Goal: Information Seeking & Learning: Check status

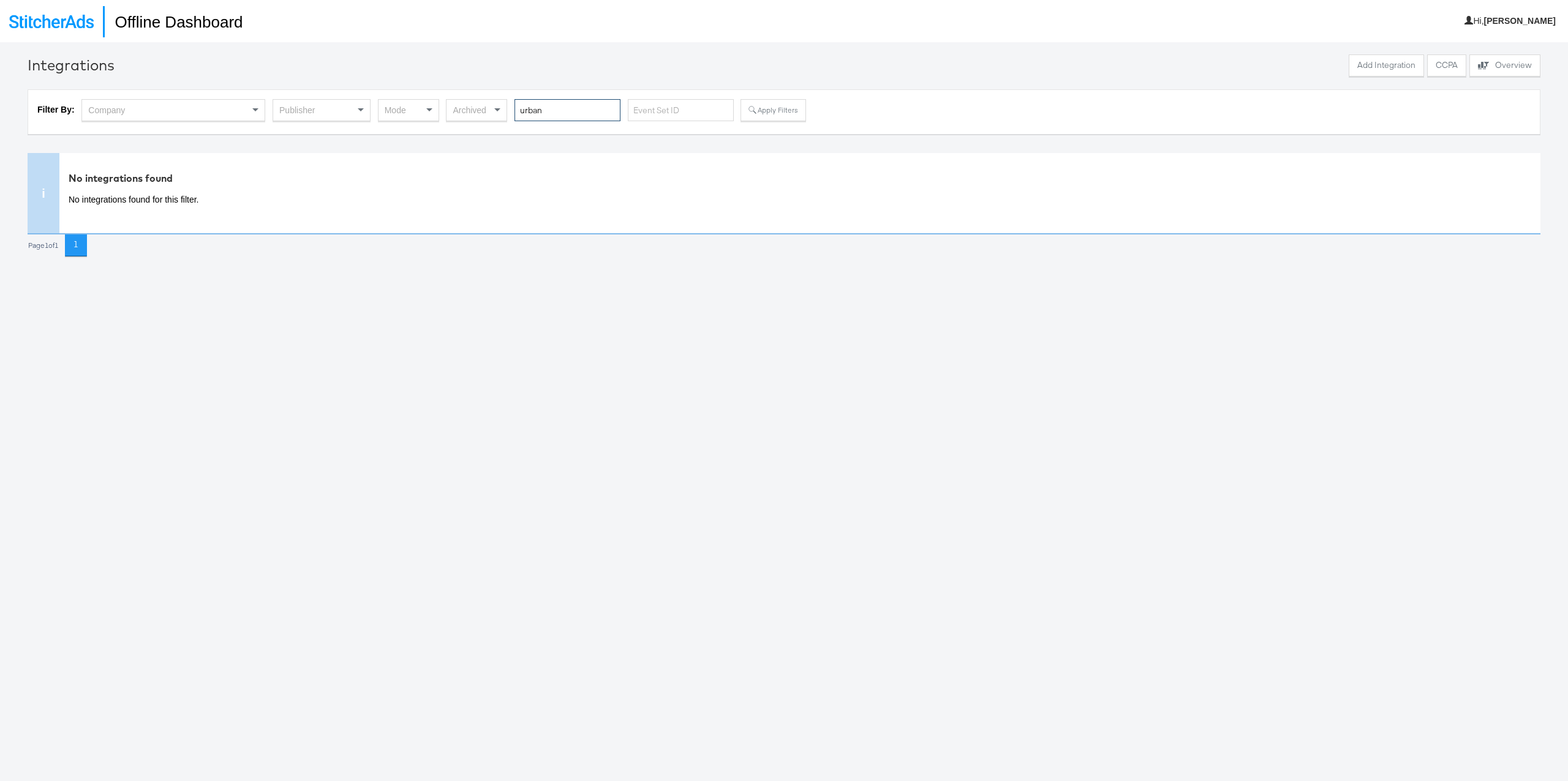
click at [551, 106] on input "urban" at bounding box center [568, 110] width 106 height 23
click at [765, 112] on button "Apply Filters" at bounding box center [773, 110] width 65 height 22
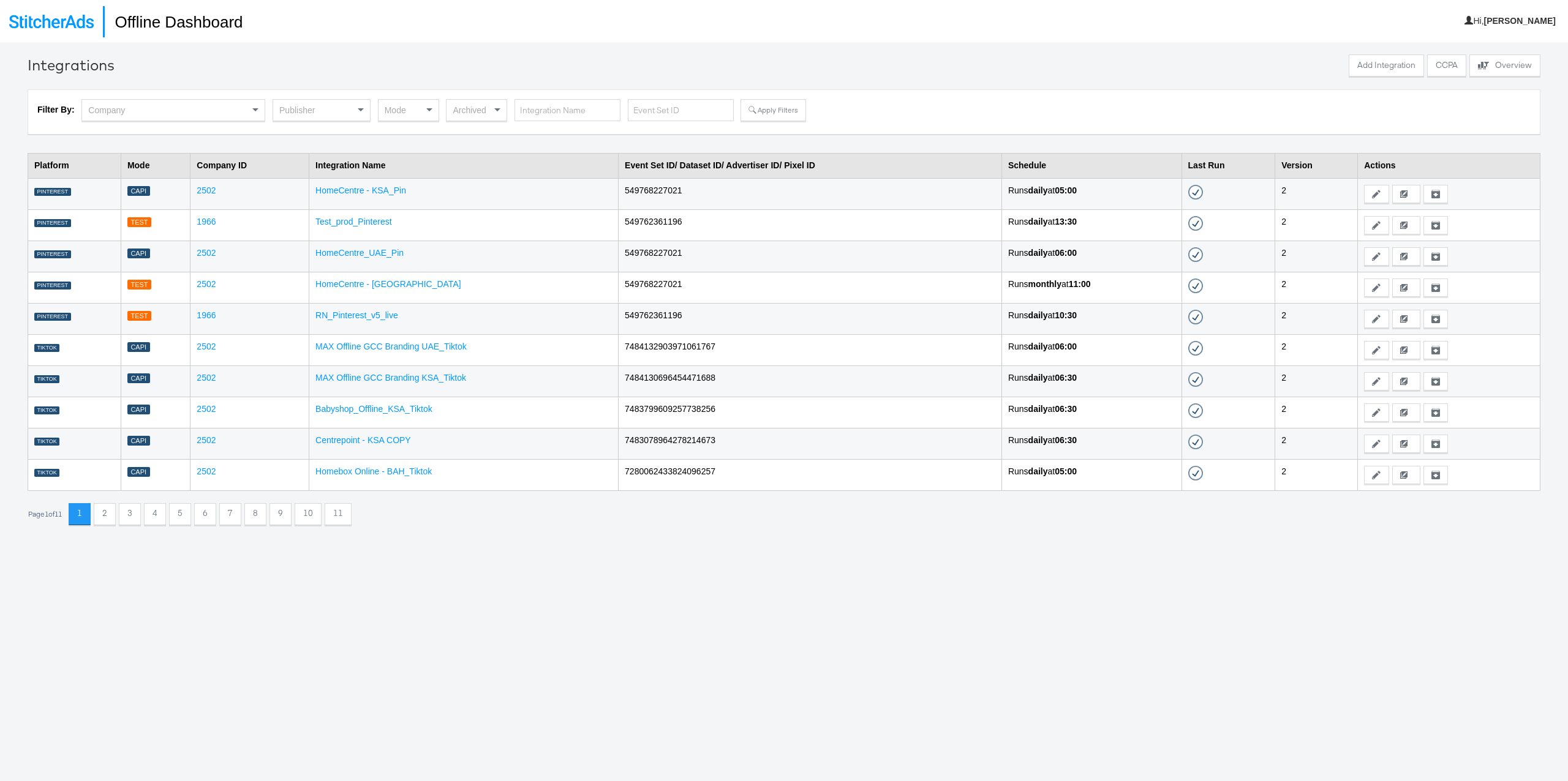
click at [296, 105] on div "Publisher" at bounding box center [322, 110] width 97 height 21
click at [405, 110] on div "Mode" at bounding box center [408, 110] width 60 height 21
click at [763, 110] on button "Apply Filters" at bounding box center [773, 110] width 65 height 22
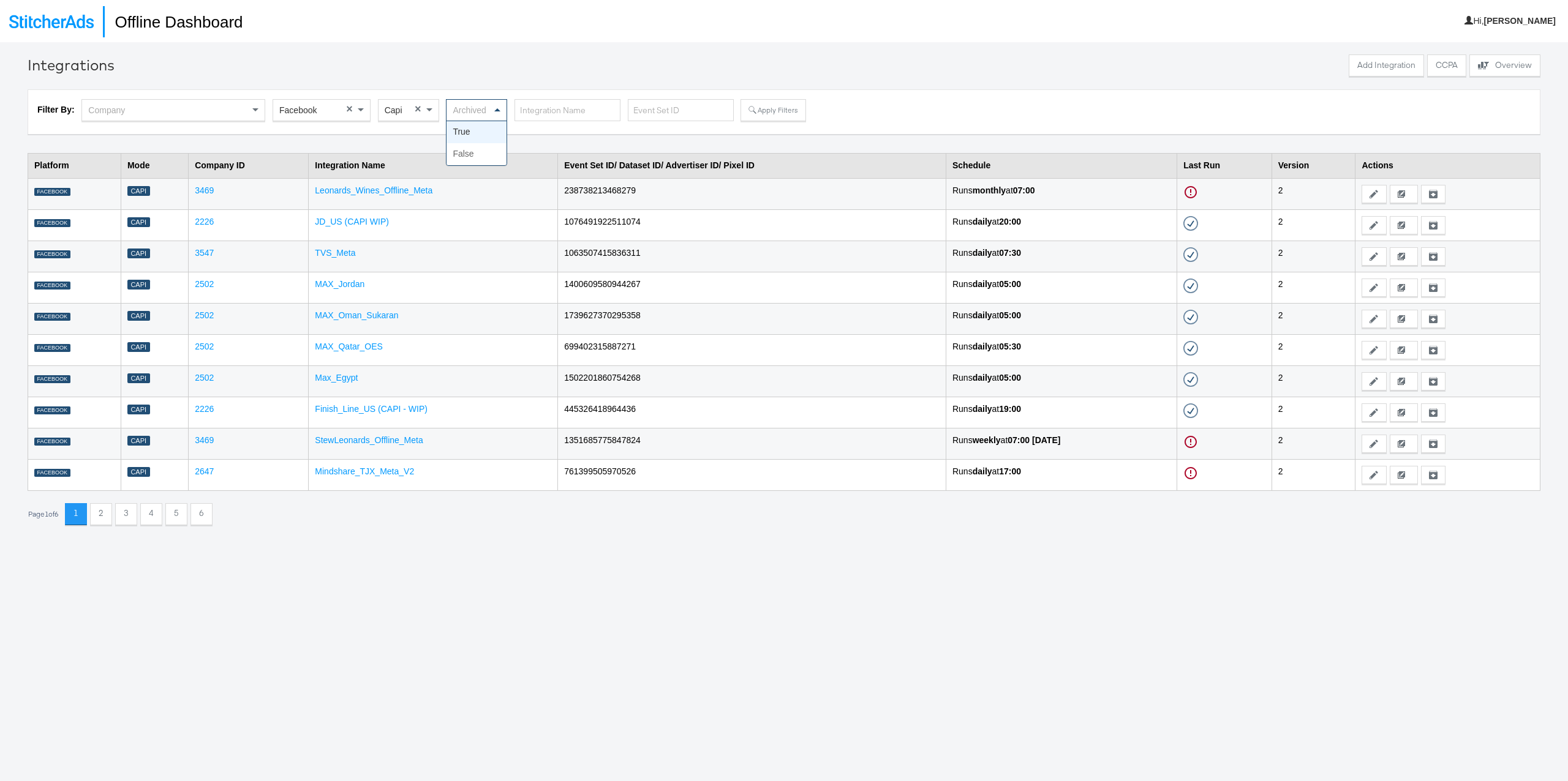
click at [470, 113] on div "Archived" at bounding box center [476, 110] width 60 height 21
click at [509, 82] on div "Integrations Add Integration CCPA Explore activity on the offline processors Ov…" at bounding box center [784, 290] width 1513 height 471
click at [103, 515] on button "2" at bounding box center [101, 514] width 22 height 22
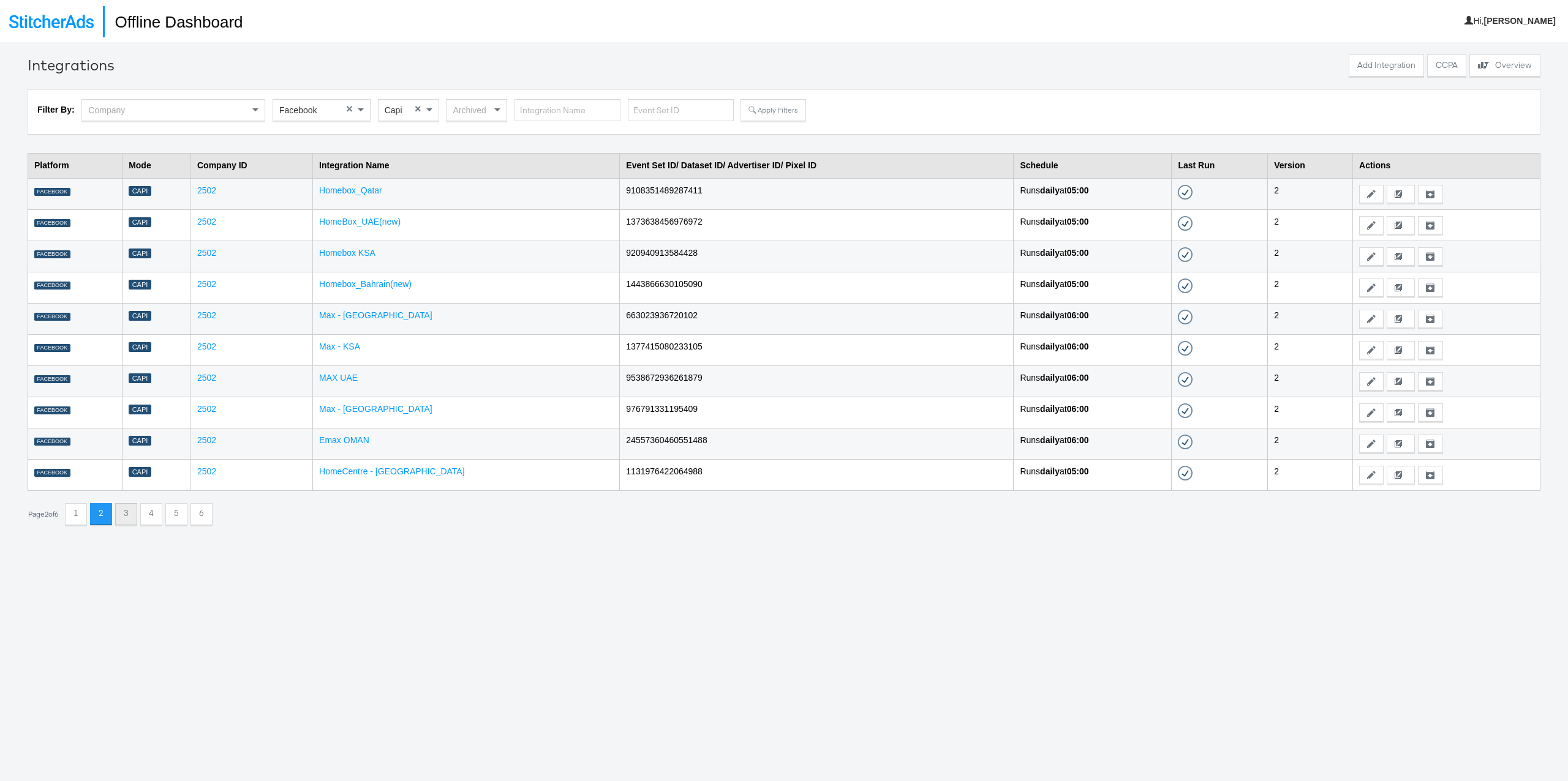
click at [132, 516] on button "3" at bounding box center [126, 514] width 22 height 22
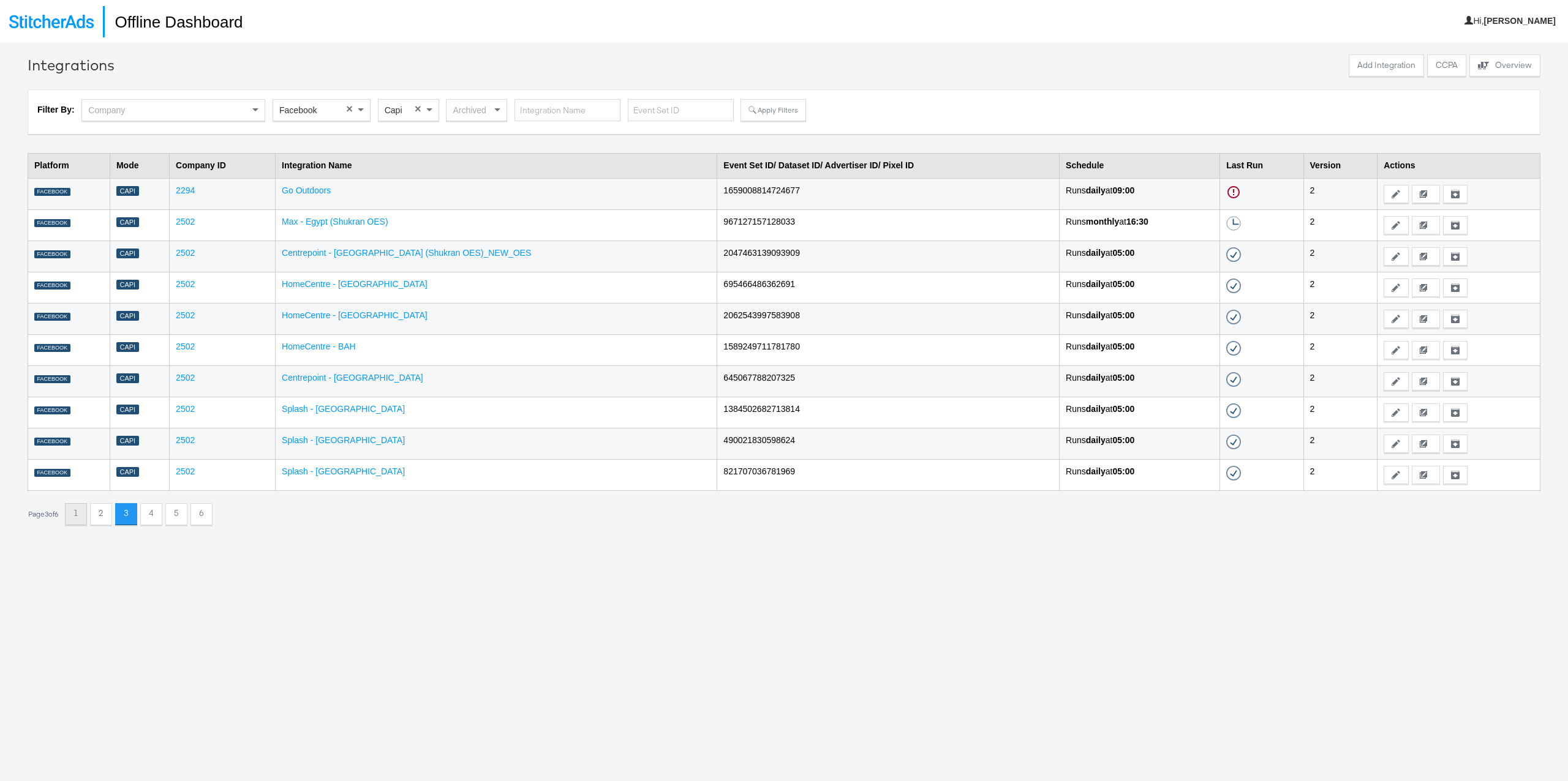
click at [76, 514] on button "1" at bounding box center [76, 514] width 22 height 22
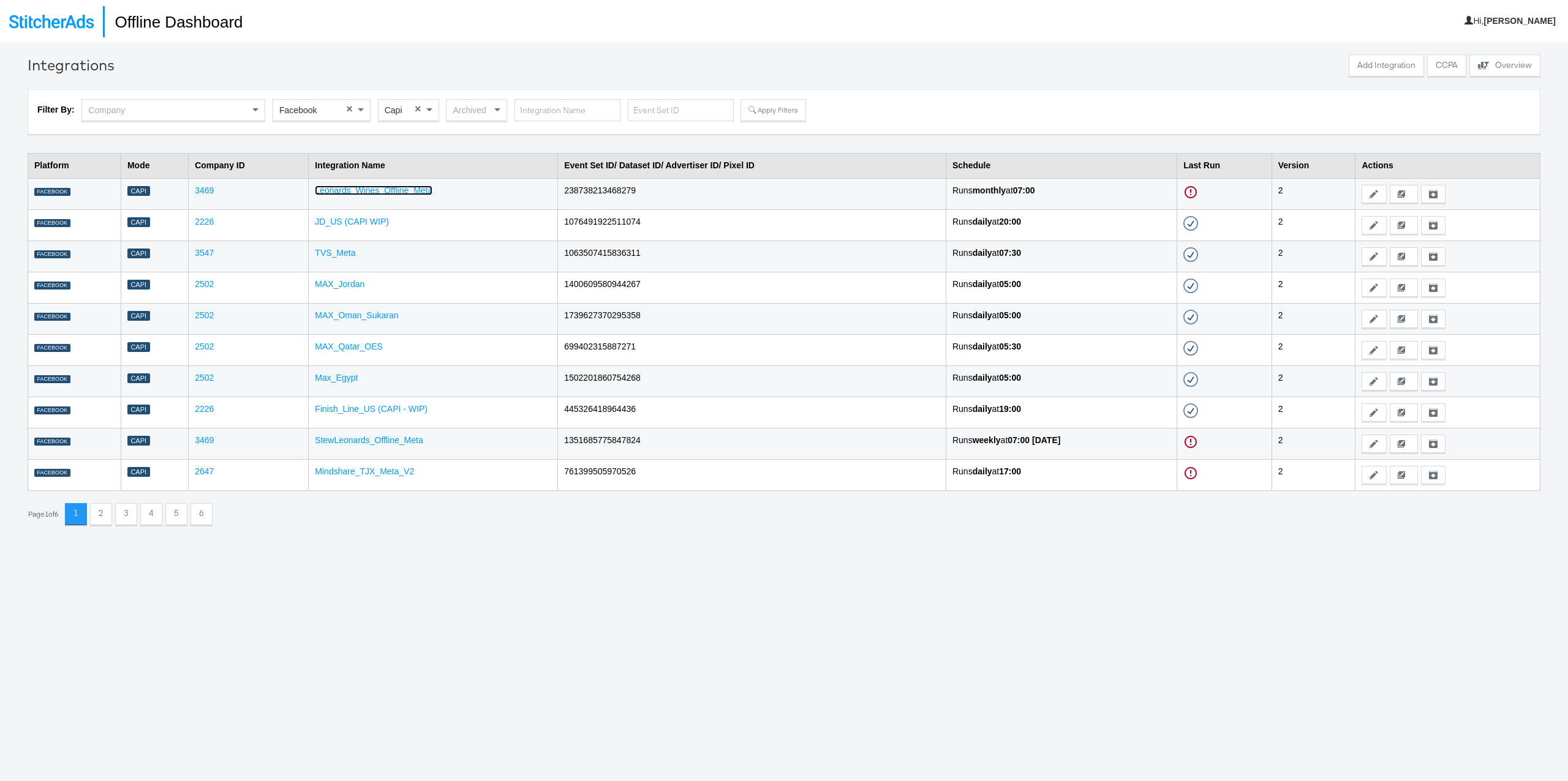
click at [383, 192] on link "Leonards_Wines_Offline_Meta" at bounding box center [373, 191] width 117 height 10
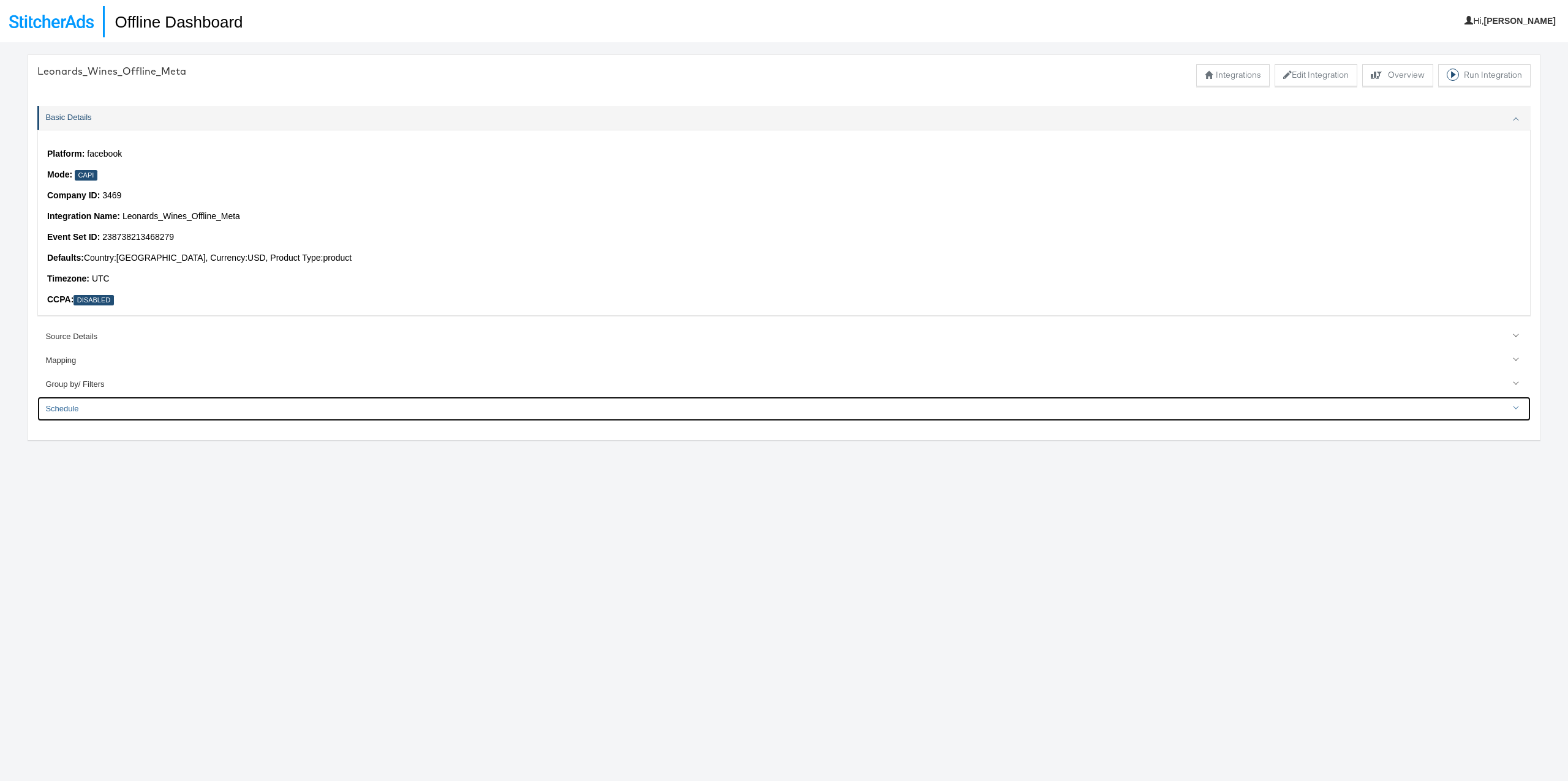
click at [568, 412] on div "Schedule" at bounding box center [785, 409] width 1479 height 12
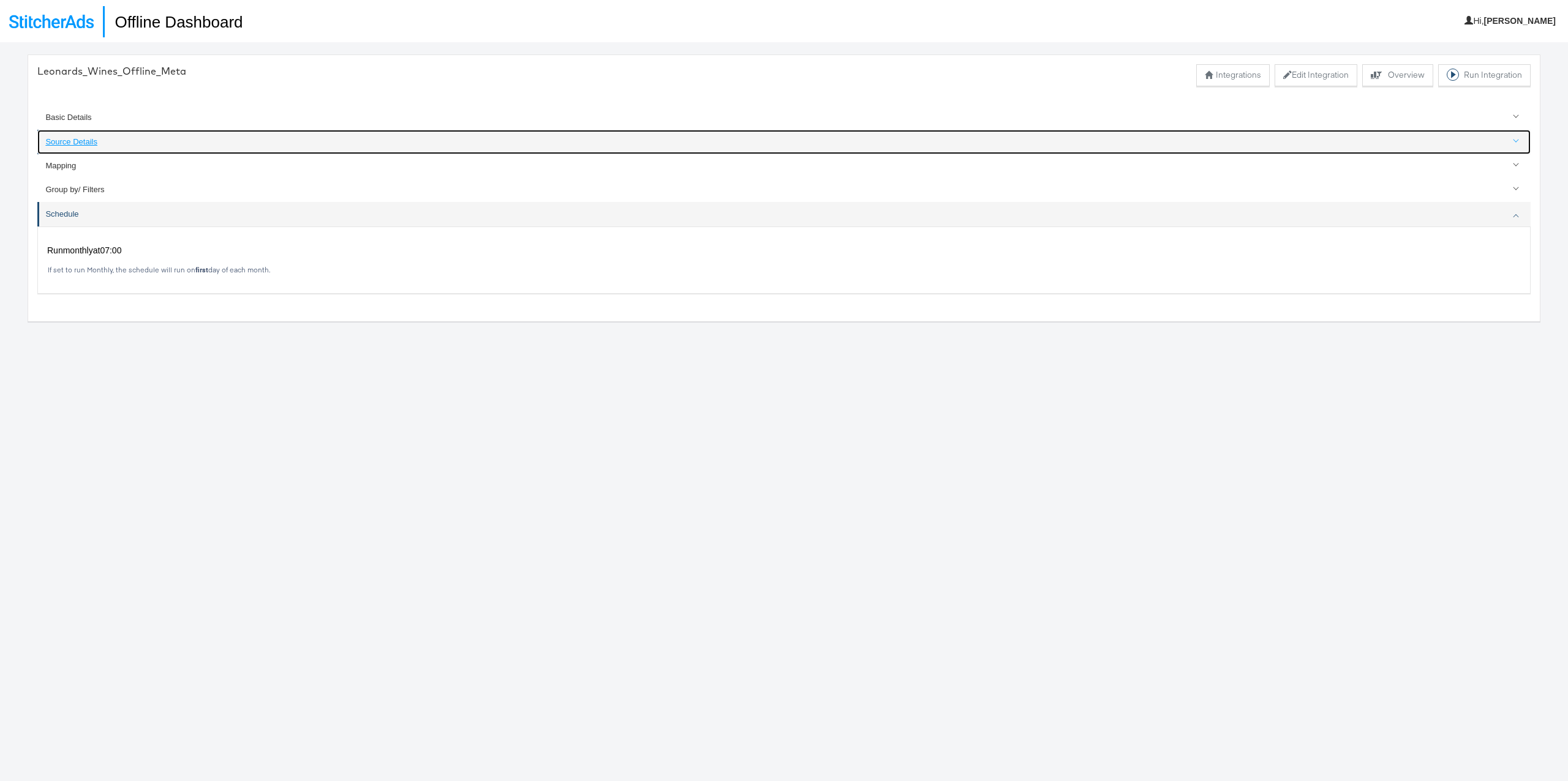
click at [73, 139] on div "Source Details" at bounding box center [785, 143] width 1479 height 12
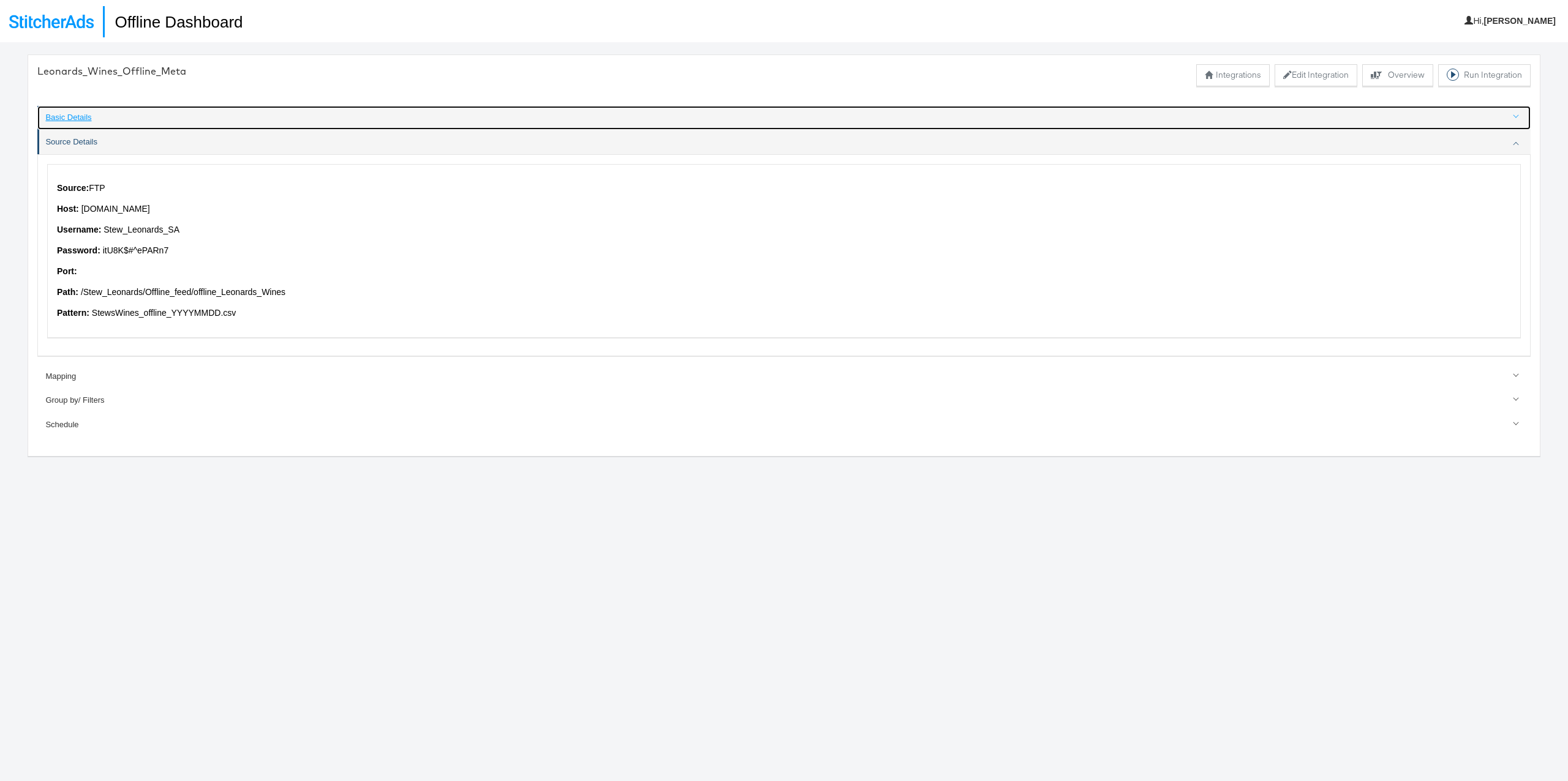
click at [77, 121] on div "Basic Details" at bounding box center [785, 118] width 1479 height 12
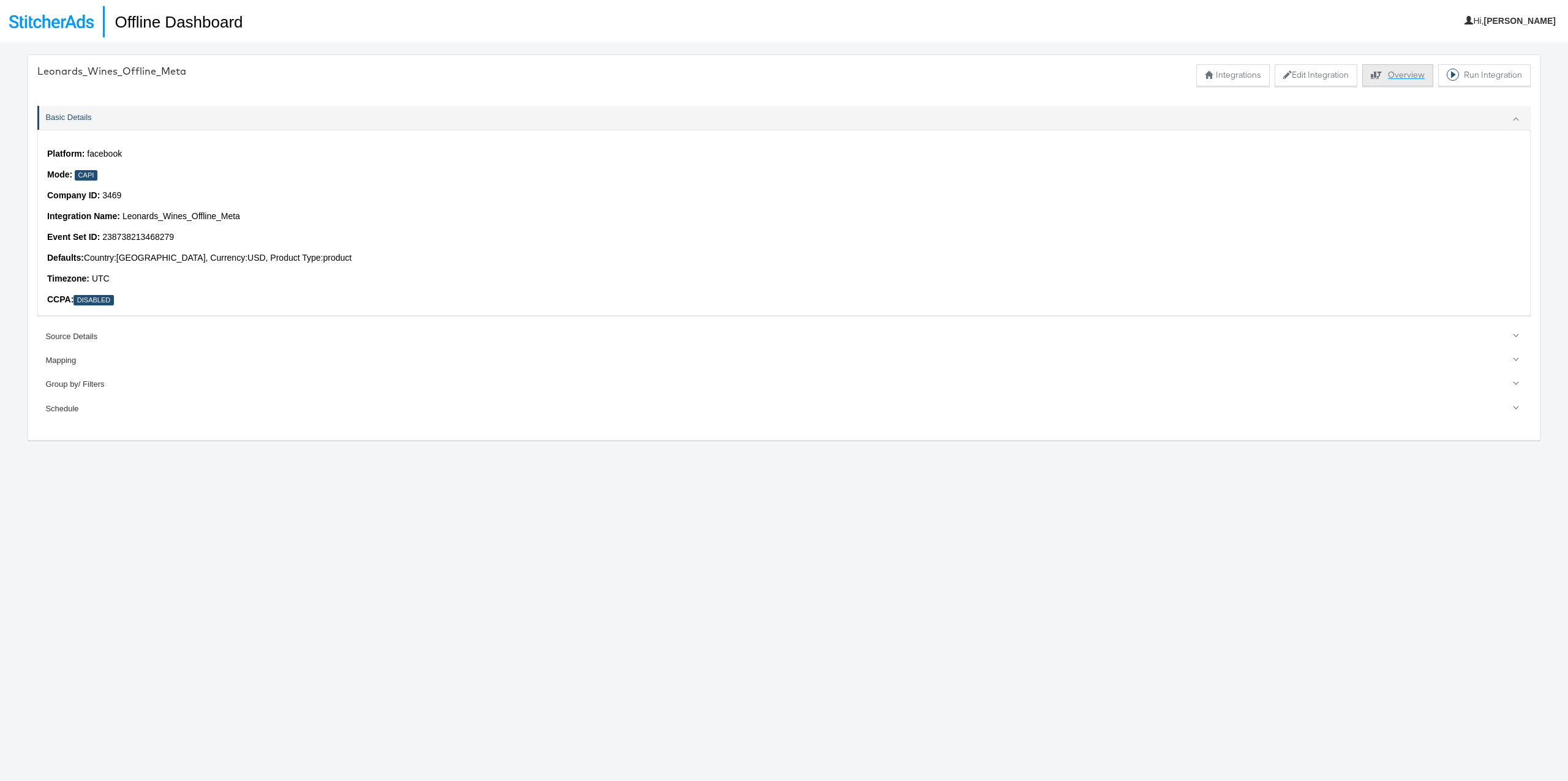
click at [1387, 75] on button "Explore activity for this offline processor Overview" at bounding box center [1398, 75] width 71 height 22
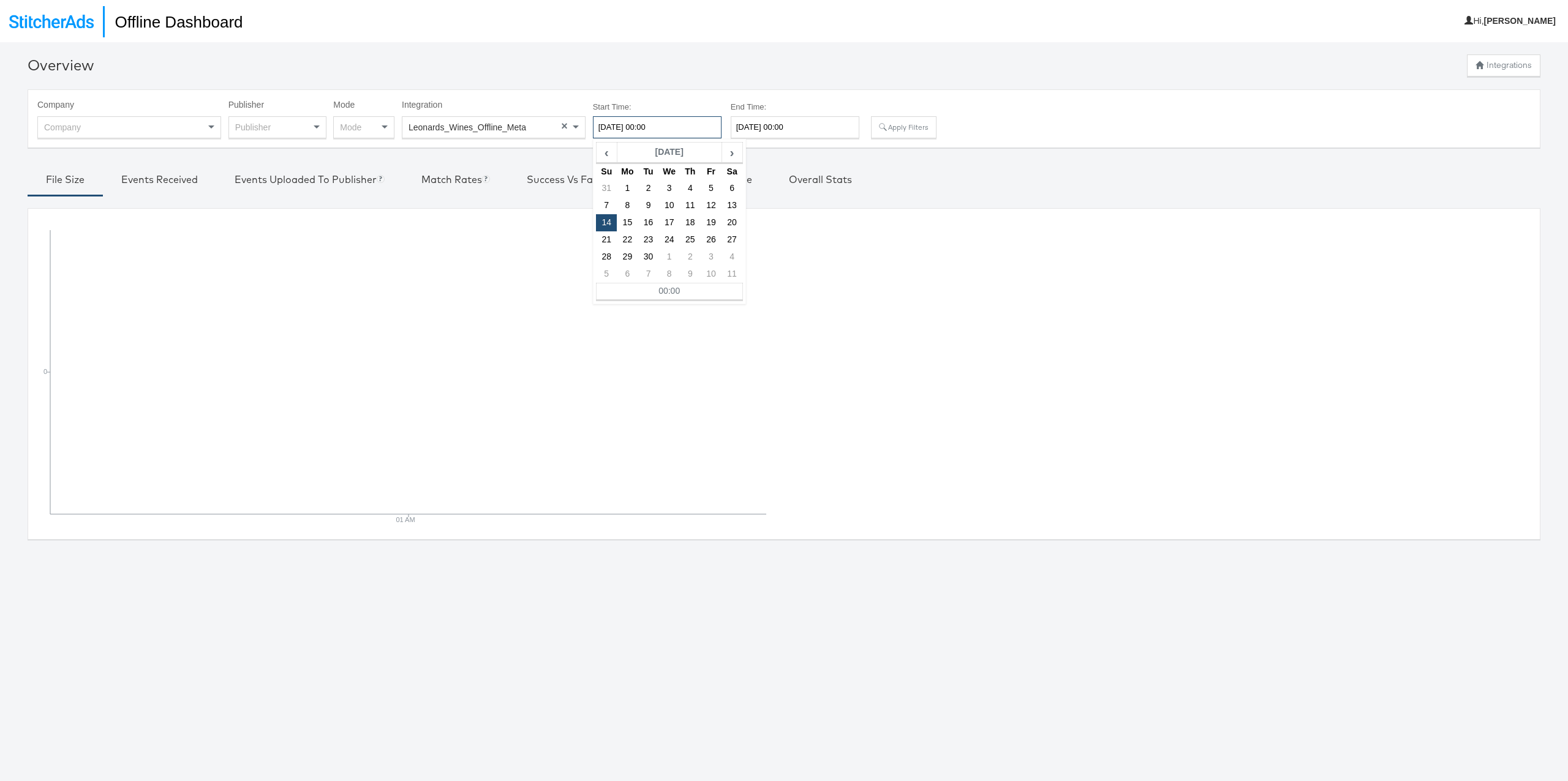
click at [664, 132] on input "[DATE] 00:00" at bounding box center [657, 127] width 128 height 22
click at [626, 186] on td "1" at bounding box center [627, 188] width 21 height 17
type input "[DATE] 00:00"
click at [903, 124] on button "Apply Filters" at bounding box center [903, 127] width 65 height 22
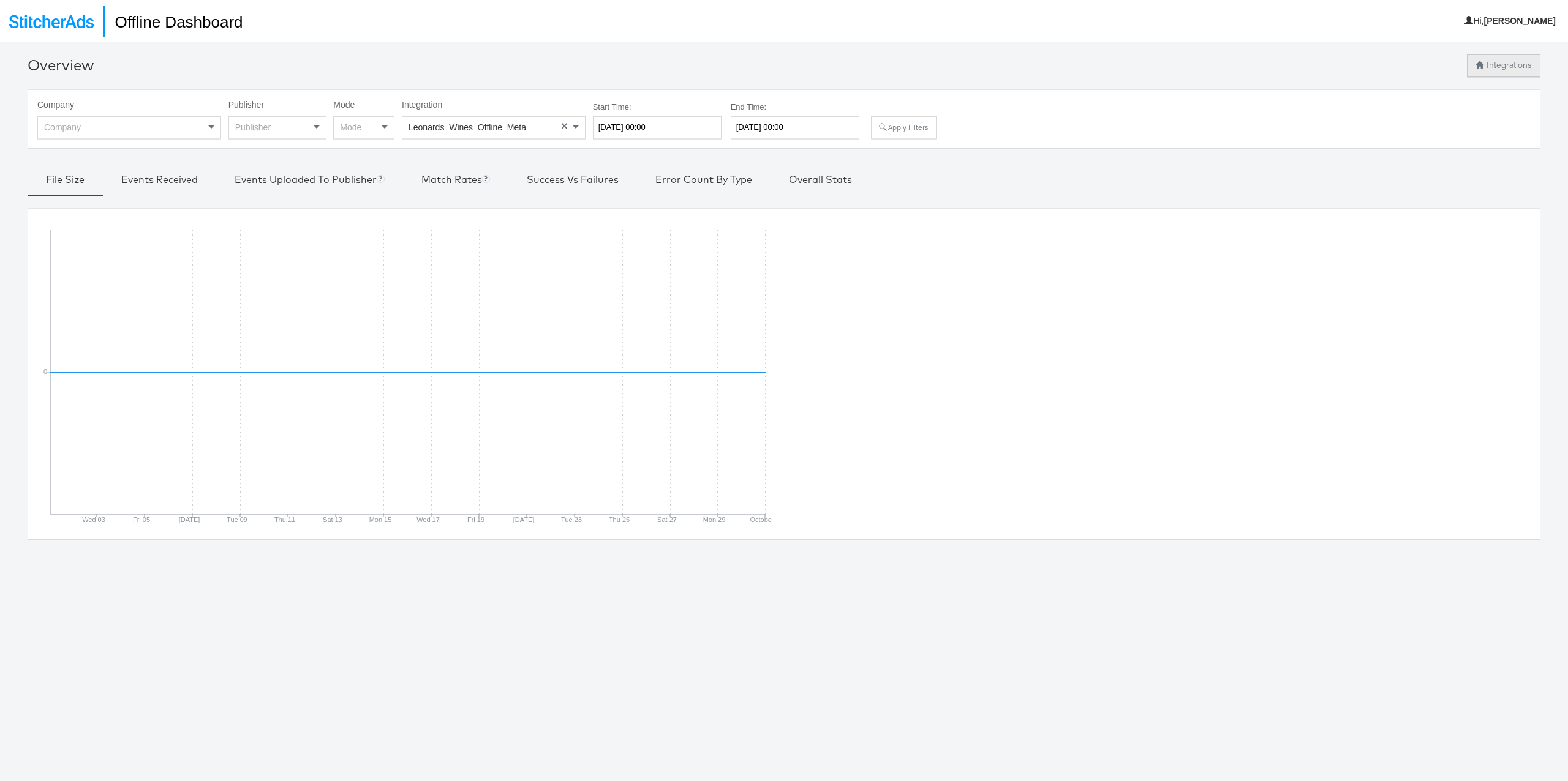
click at [1494, 70] on button "Integrations" at bounding box center [1503, 66] width 73 height 22
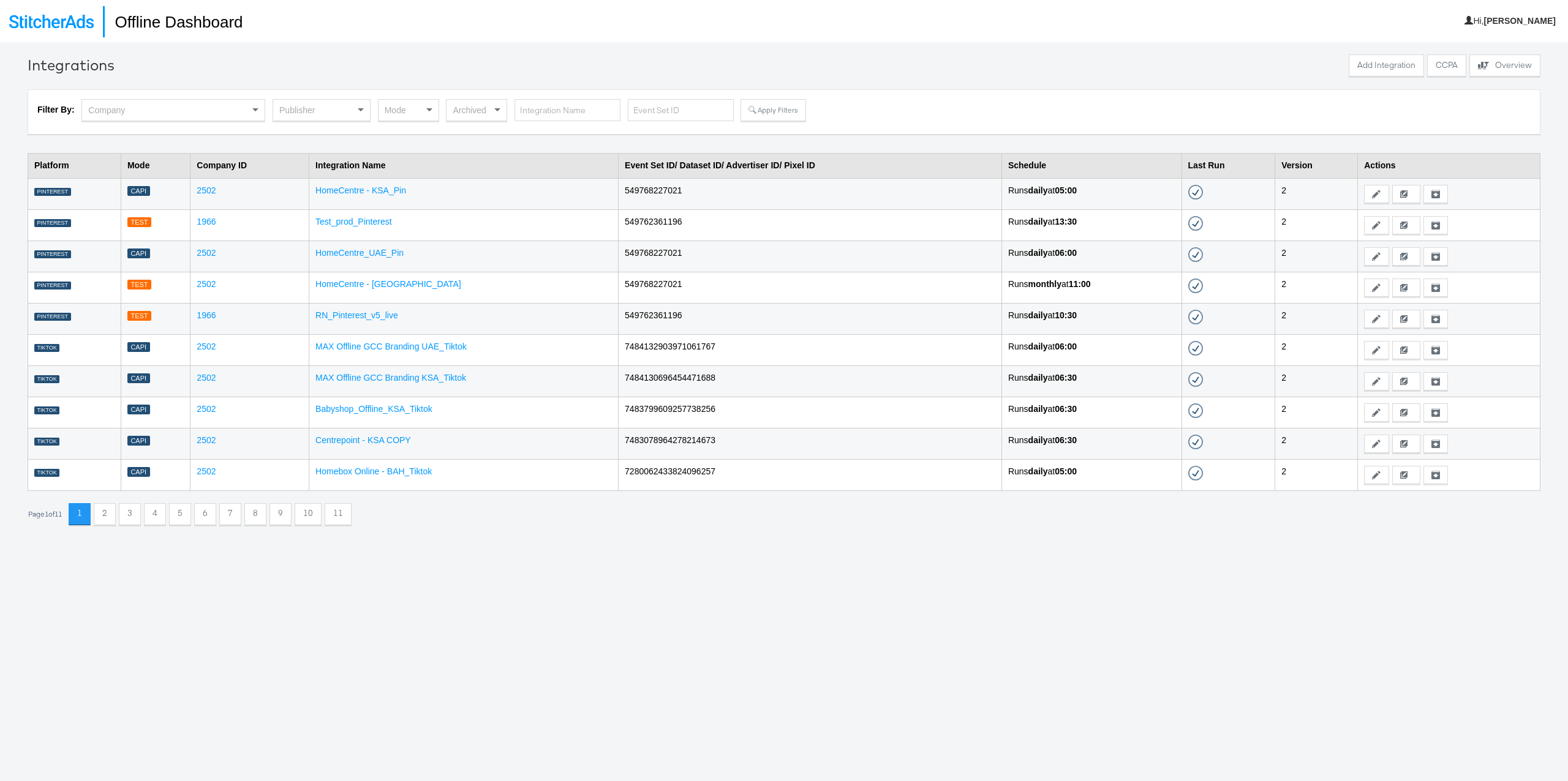
click at [308, 112] on div "Publisher" at bounding box center [322, 110] width 97 height 21
click at [408, 115] on div "Mode" at bounding box center [408, 110] width 60 height 21
click at [768, 117] on button "Apply Filters" at bounding box center [773, 110] width 65 height 22
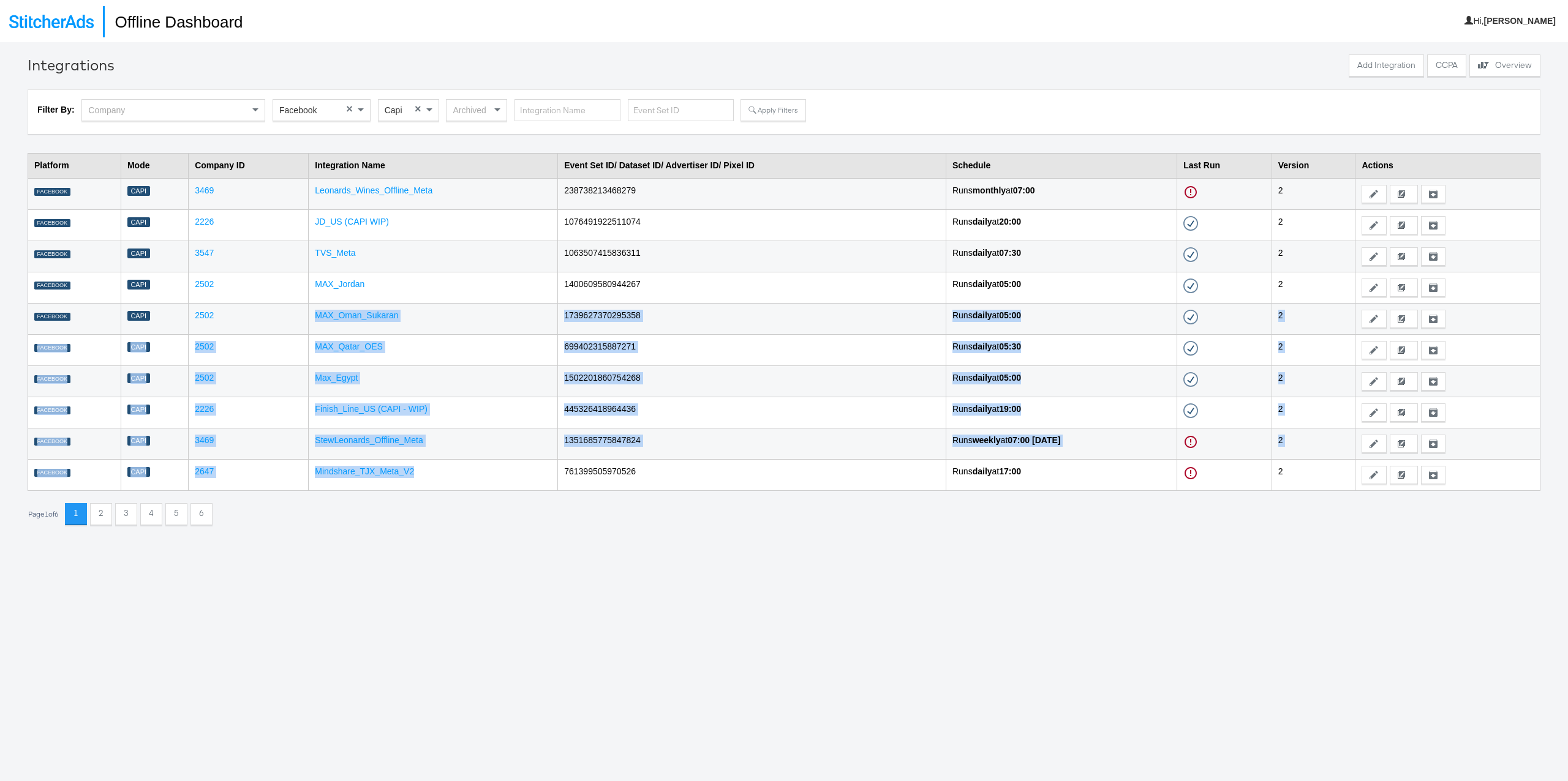
drag, startPoint x: 412, startPoint y: 418, endPoint x: 397, endPoint y: 304, distance: 115.0
click at [397, 304] on tbody "FACEBOOK Capi 3469 [PERSON_NAME] 238738213468279 Runs monthly at 07:00 Failed -…" at bounding box center [784, 334] width 1512 height 312
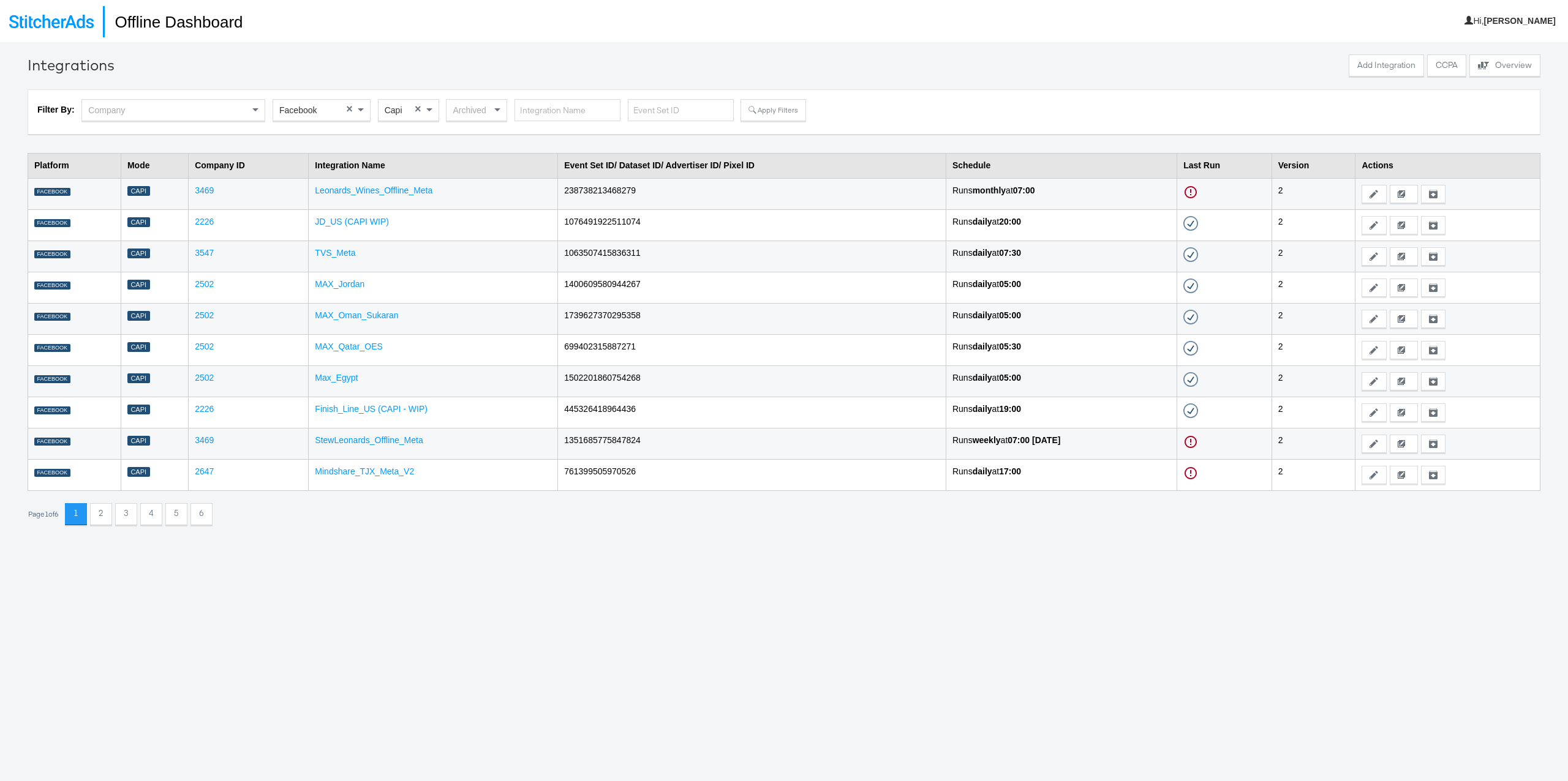
click at [476, 535] on div "Integrations Add Integration CCPA Explore activity on the offline processors Ov…" at bounding box center [784, 433] width 1568 height 781
click at [438, 576] on div "Integrations Add Integration CCPA Explore activity on the offline processors Ov…" at bounding box center [784, 433] width 1568 height 781
click at [360, 443] on link "StewLeonards_Offline_Meta" at bounding box center [369, 440] width 108 height 10
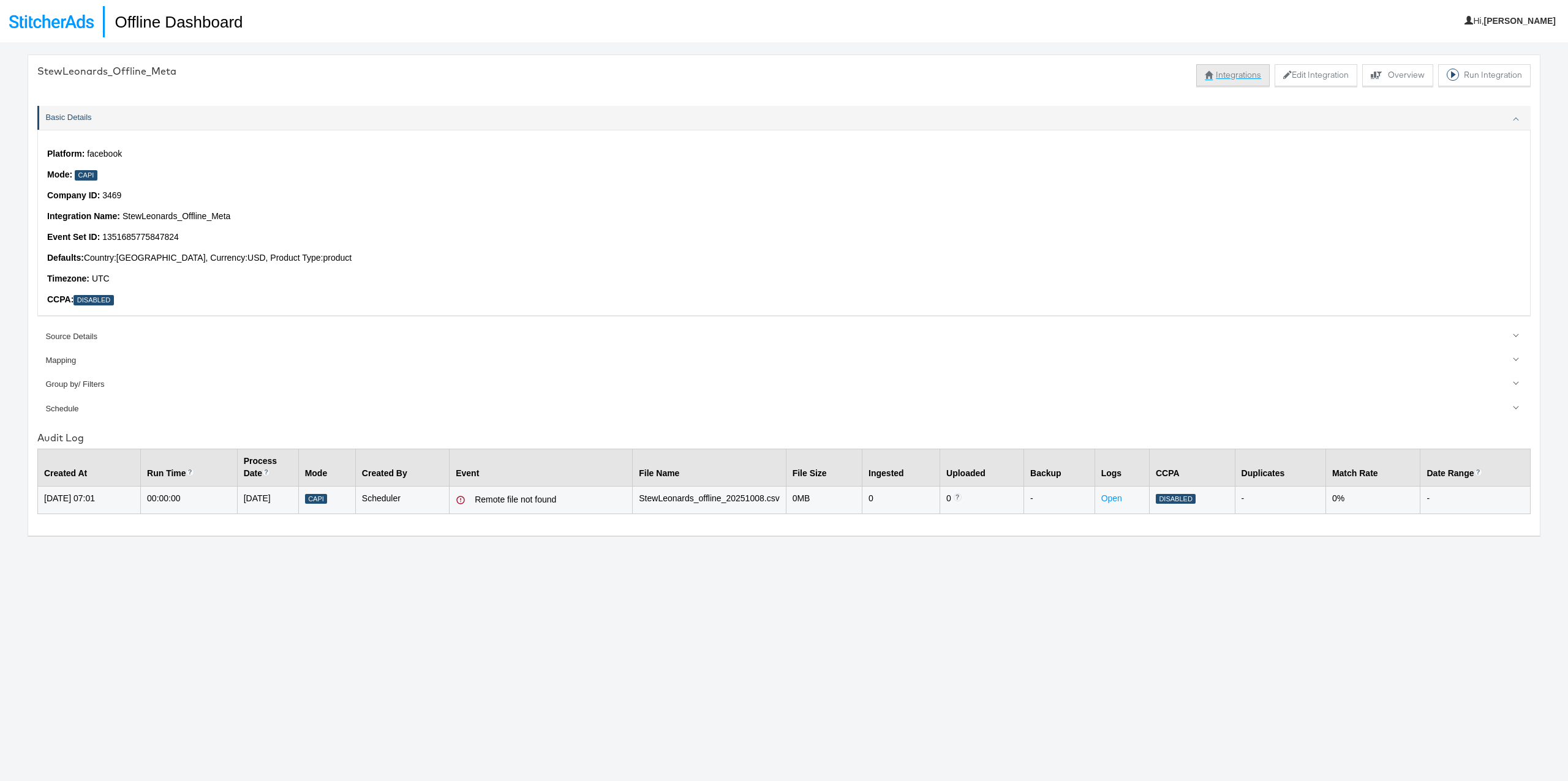
click at [1232, 82] on button "Integrations" at bounding box center [1233, 75] width 73 height 22
click at [1393, 80] on button "Explore activity for this offline processor Overview" at bounding box center [1398, 75] width 71 height 22
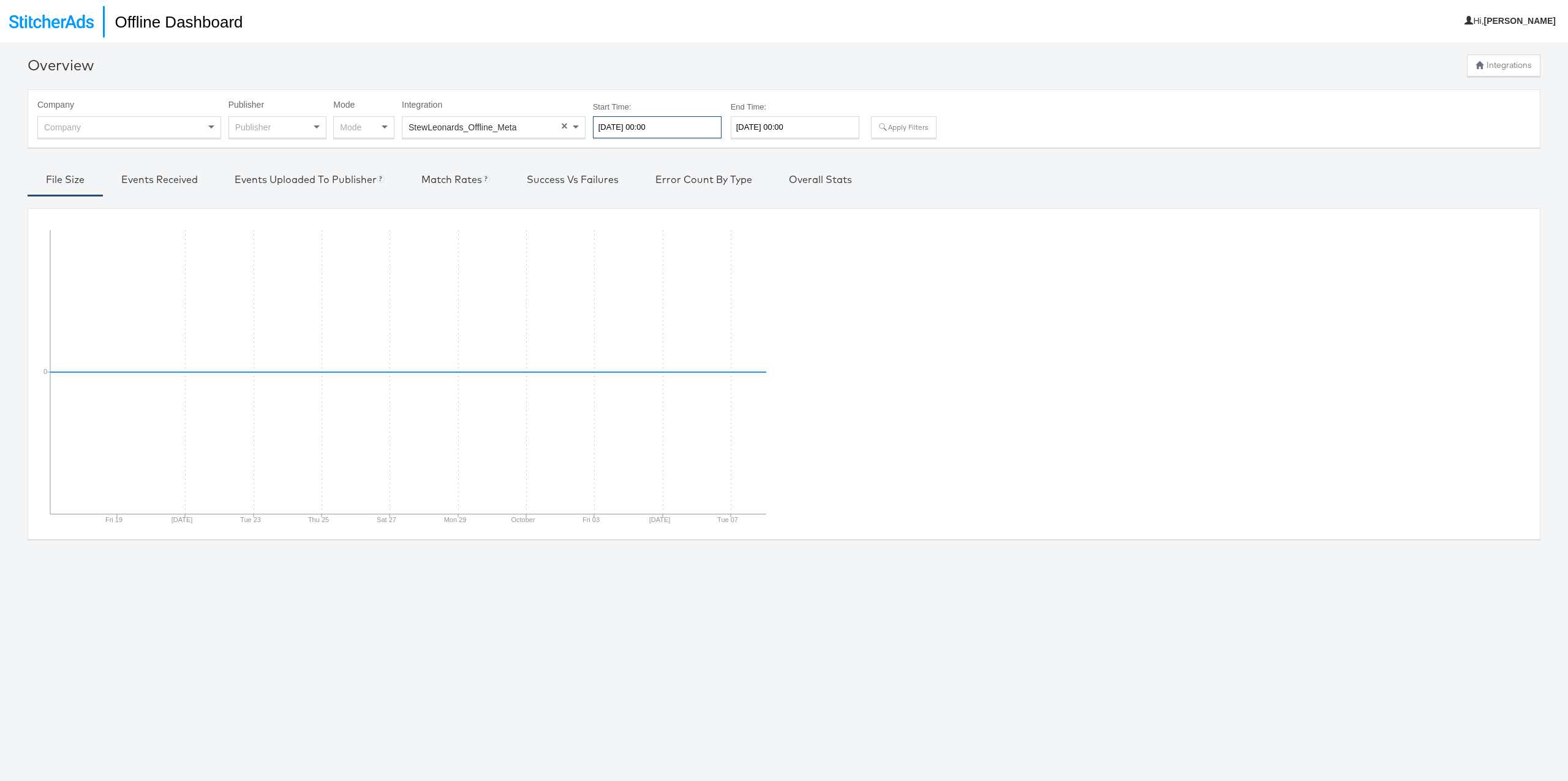
click at [641, 135] on input "[DATE] 00:00" at bounding box center [657, 127] width 128 height 22
click at [628, 186] on td "1" at bounding box center [627, 188] width 21 height 17
type input "[DATE] 00:00"
click at [900, 127] on button "Apply Filters" at bounding box center [903, 127] width 65 height 22
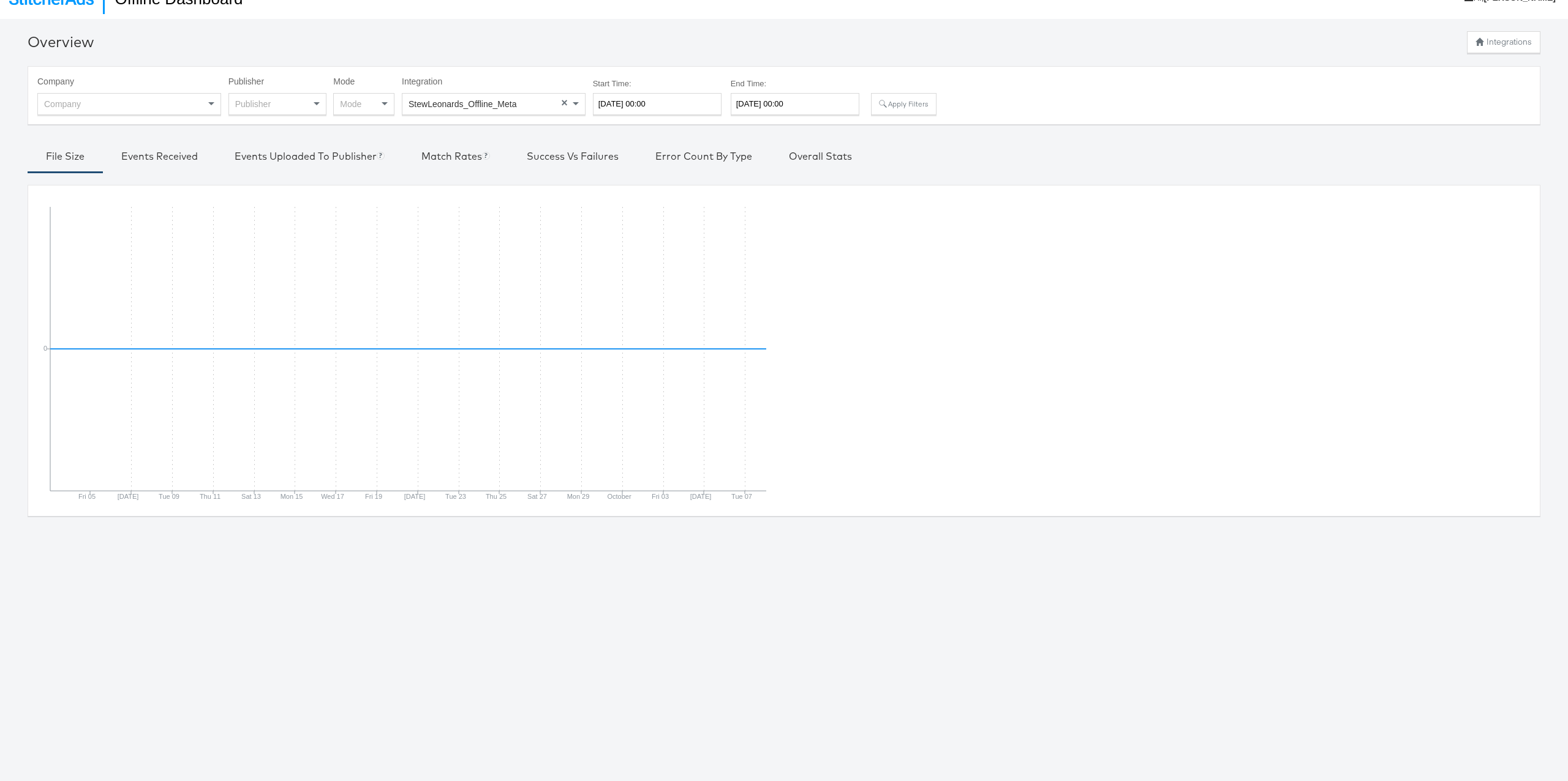
scroll to position [25, 0]
click at [171, 159] on div "Events Received" at bounding box center [160, 154] width 77 height 14
click at [284, 159] on div "Events Uploaded to Publisher Currently, we support Facebook, Pinterest, Snapchat" at bounding box center [310, 154] width 150 height 14
click at [430, 162] on div "Match Rates Facebook only" at bounding box center [455, 155] width 68 height 18
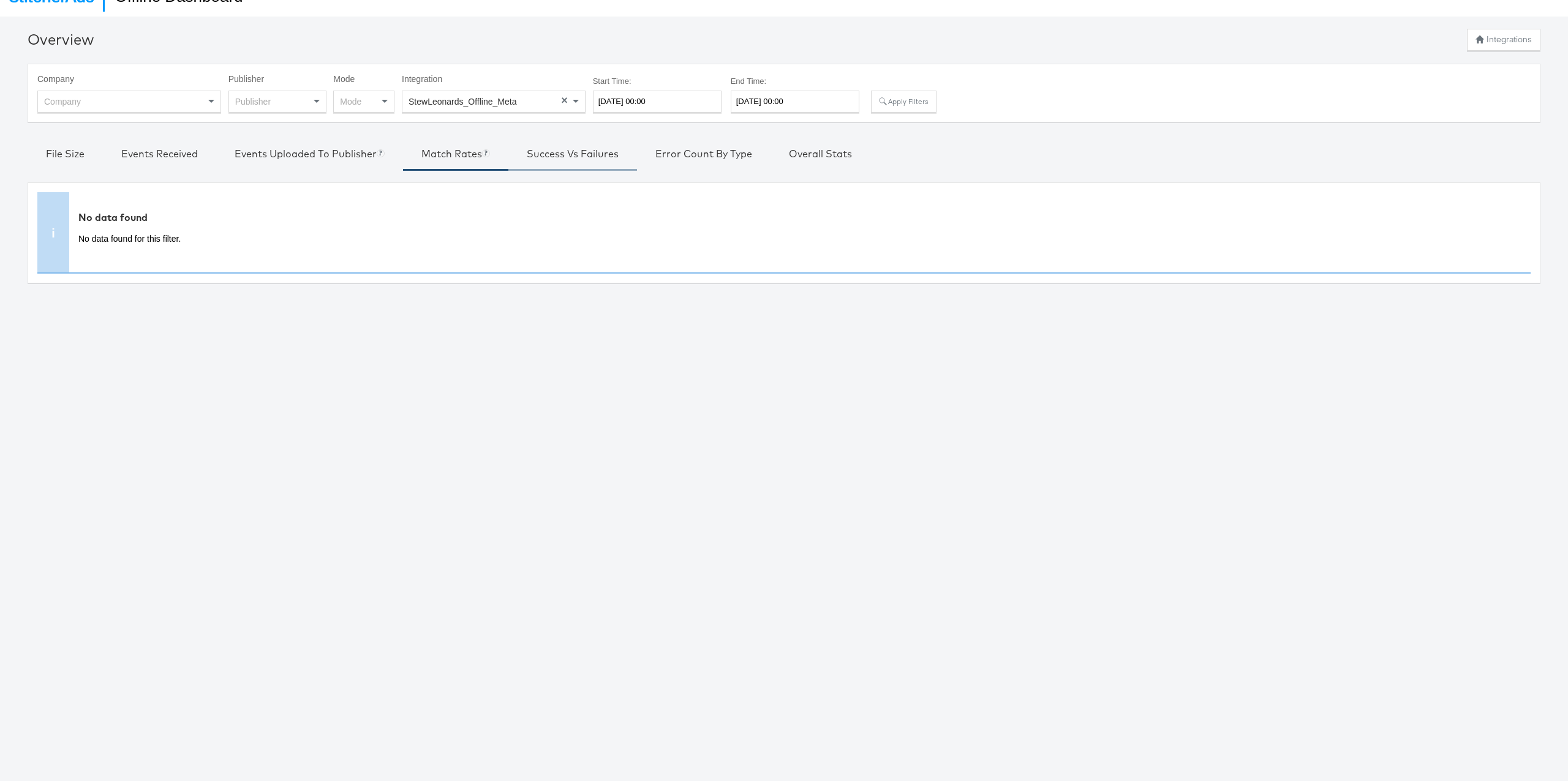
click at [566, 161] on div "Success vs Failures" at bounding box center [572, 155] width 92 height 18
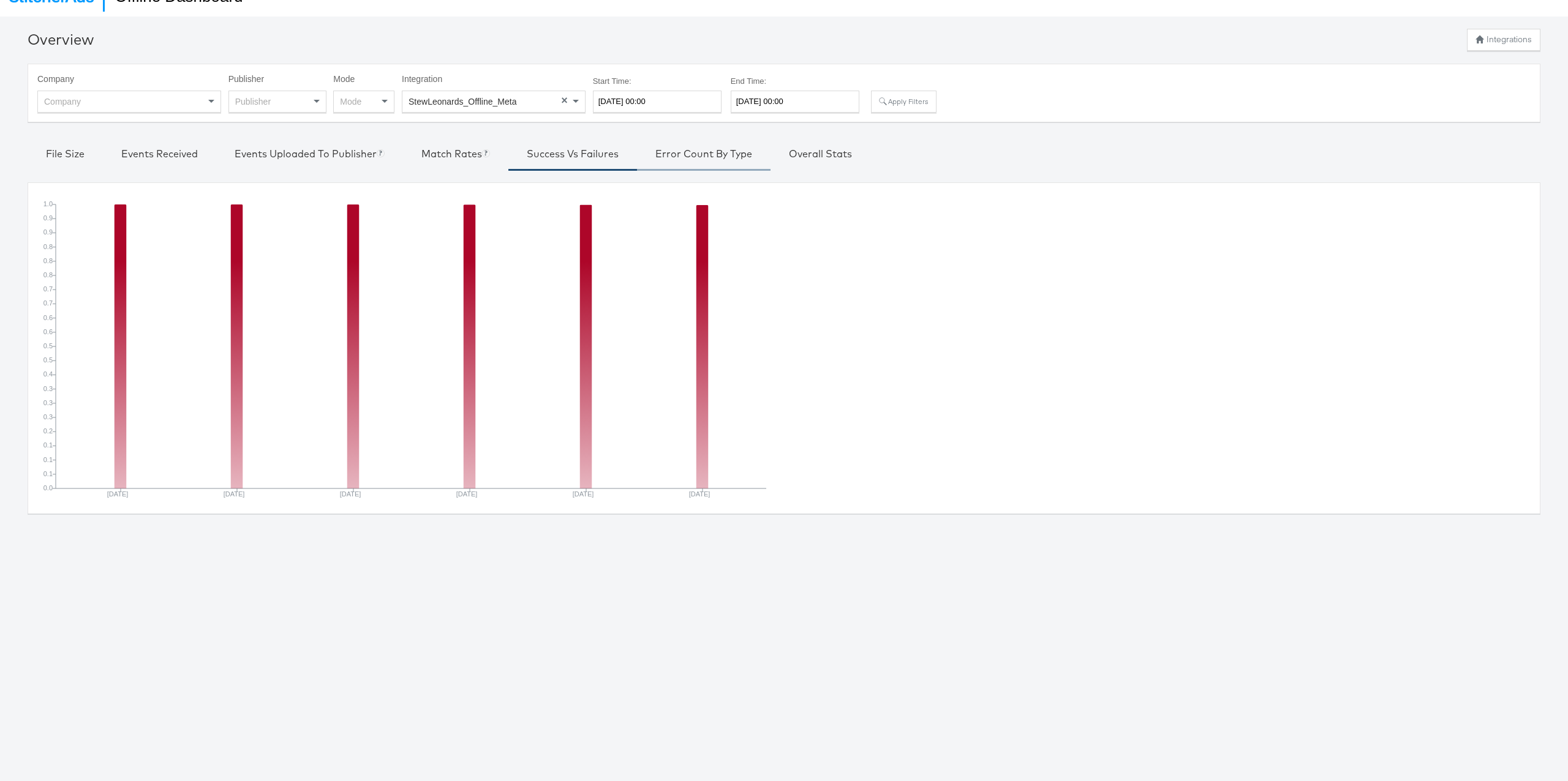
click at [700, 163] on div "Error Count by Type" at bounding box center [704, 155] width 97 height 18
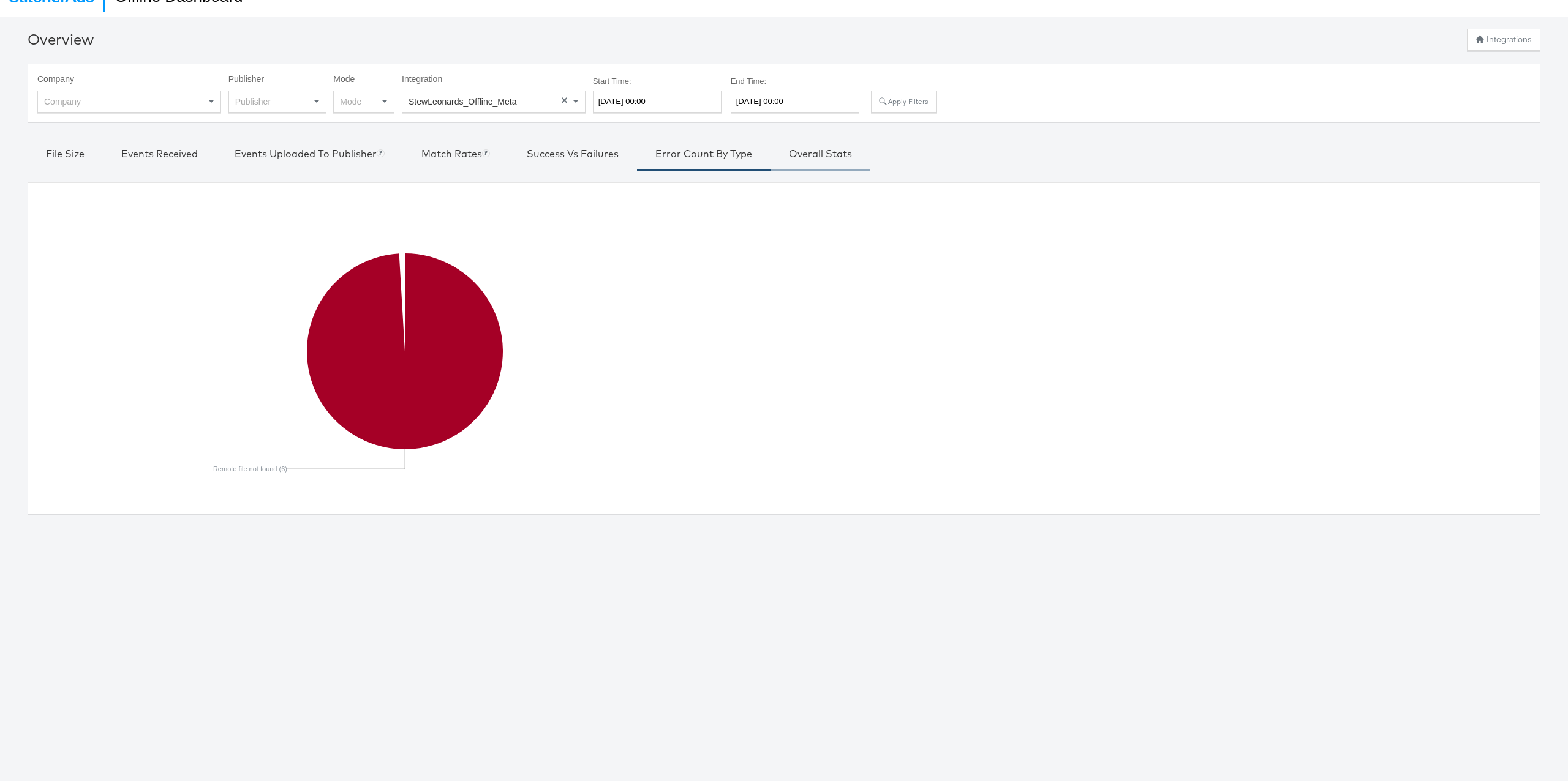
click at [808, 162] on div "Overall Stats" at bounding box center [820, 155] width 63 height 18
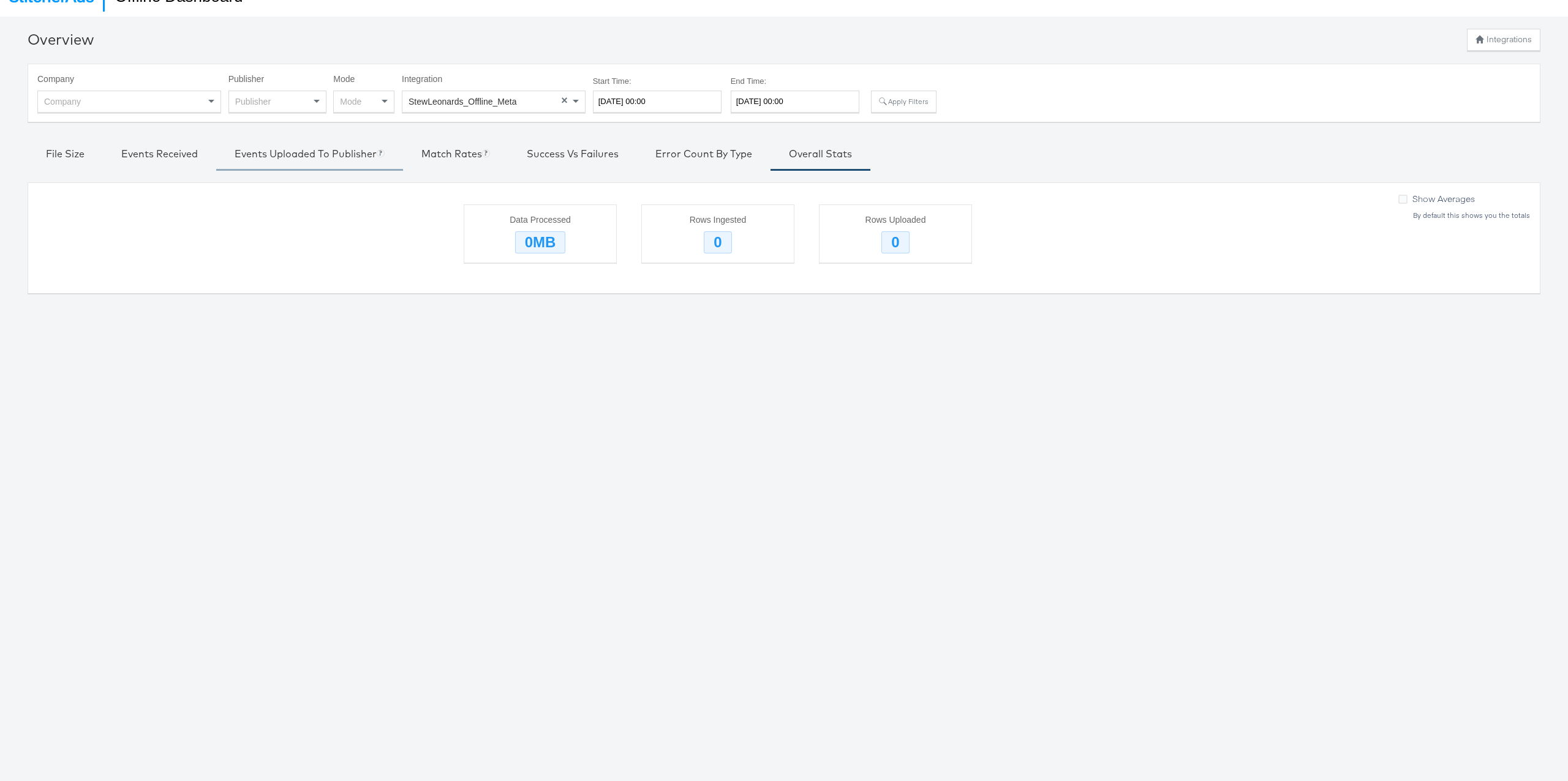
scroll to position [0, 0]
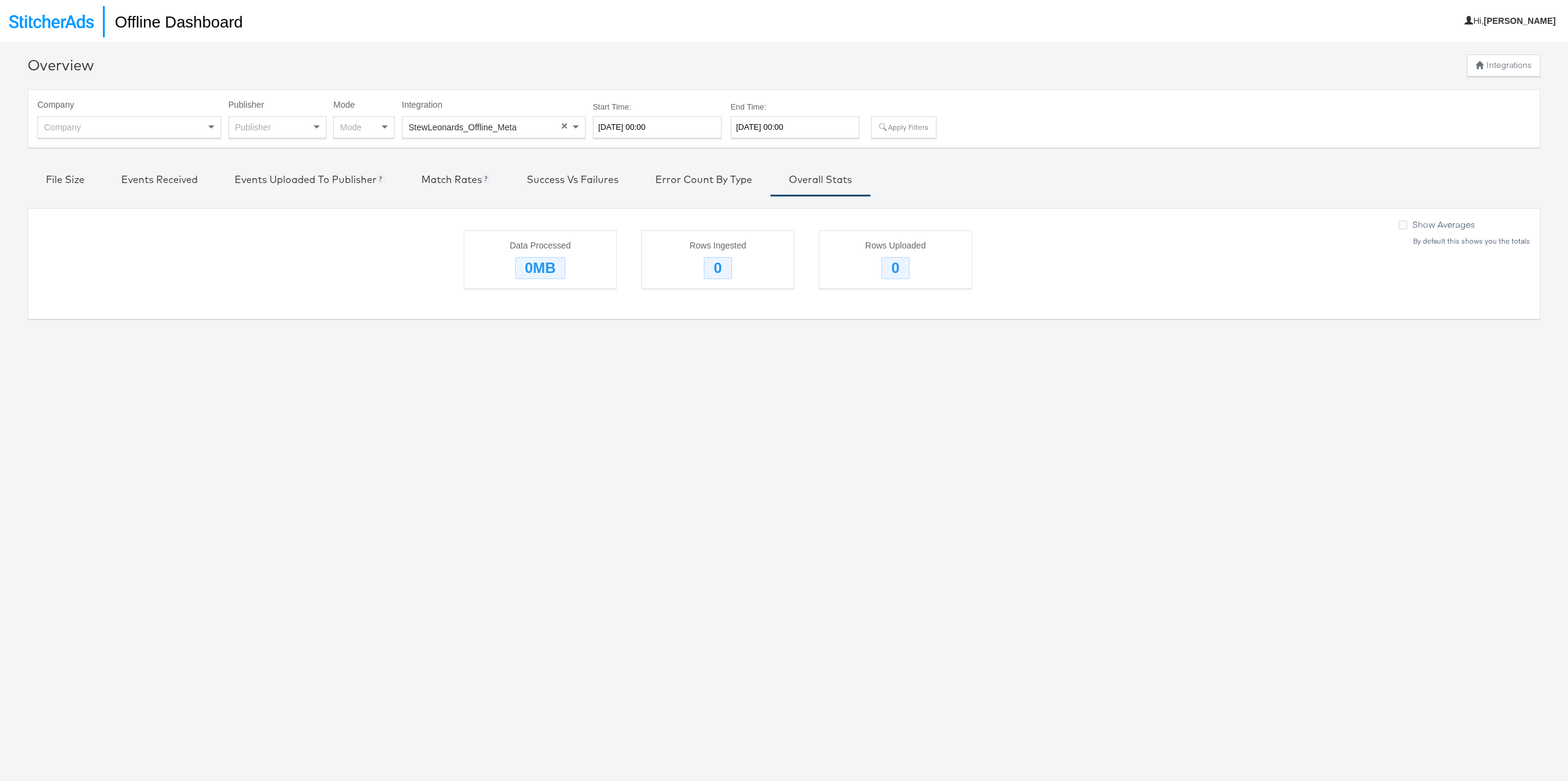
type input "[DATE] 00:00"
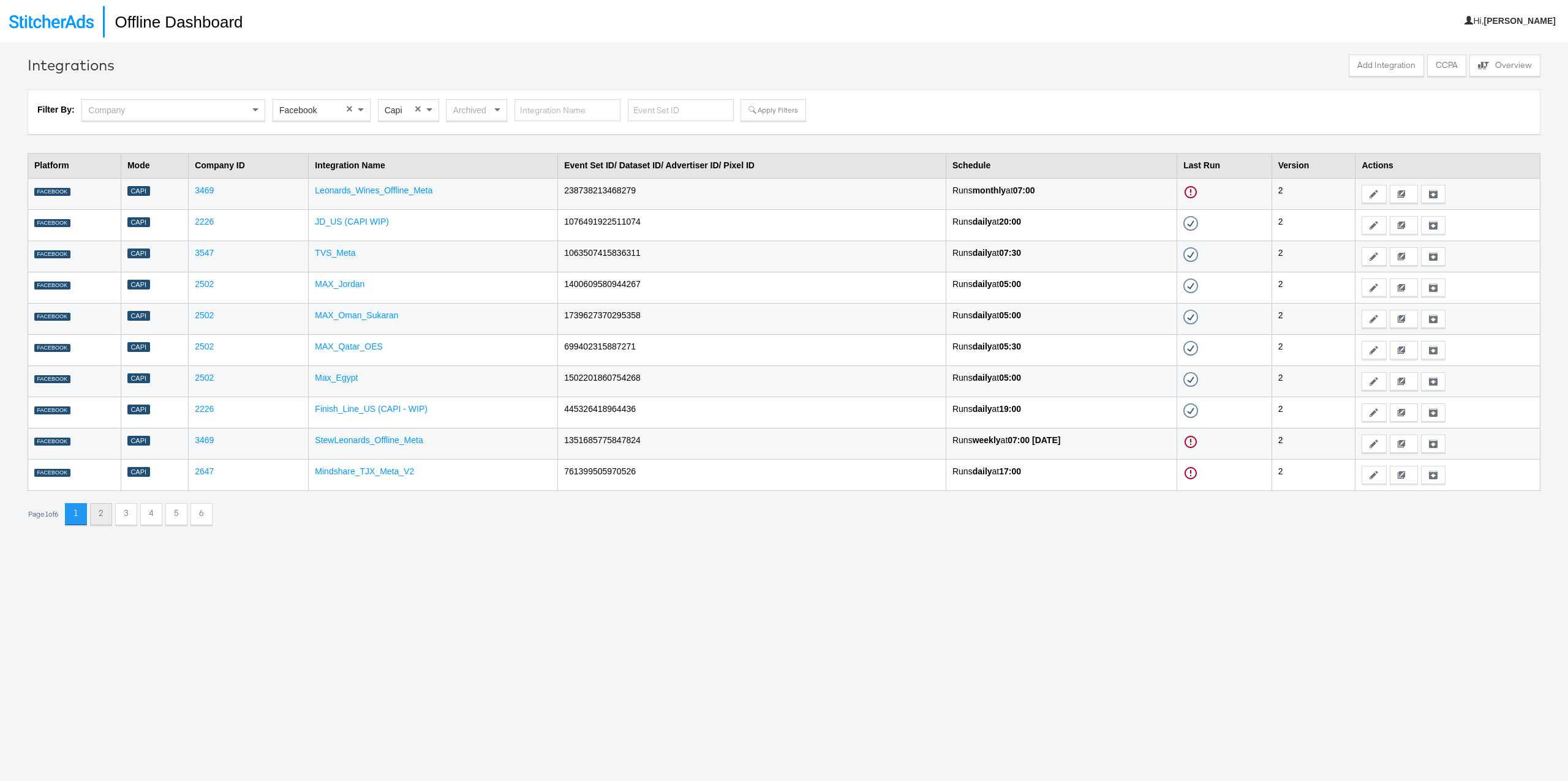
click at [111, 520] on button "2" at bounding box center [101, 514] width 22 height 22
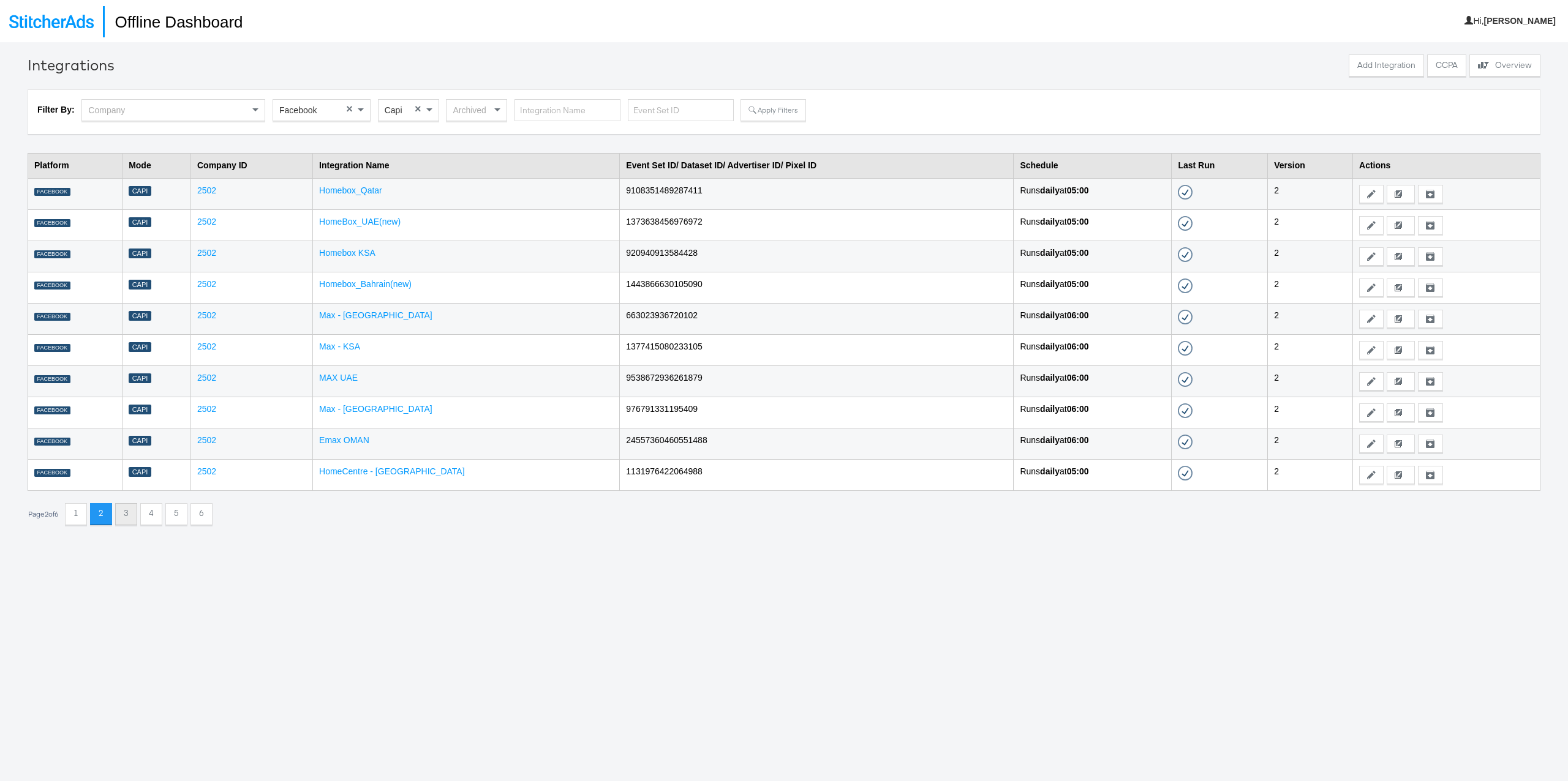
click at [131, 520] on button "3" at bounding box center [126, 514] width 22 height 22
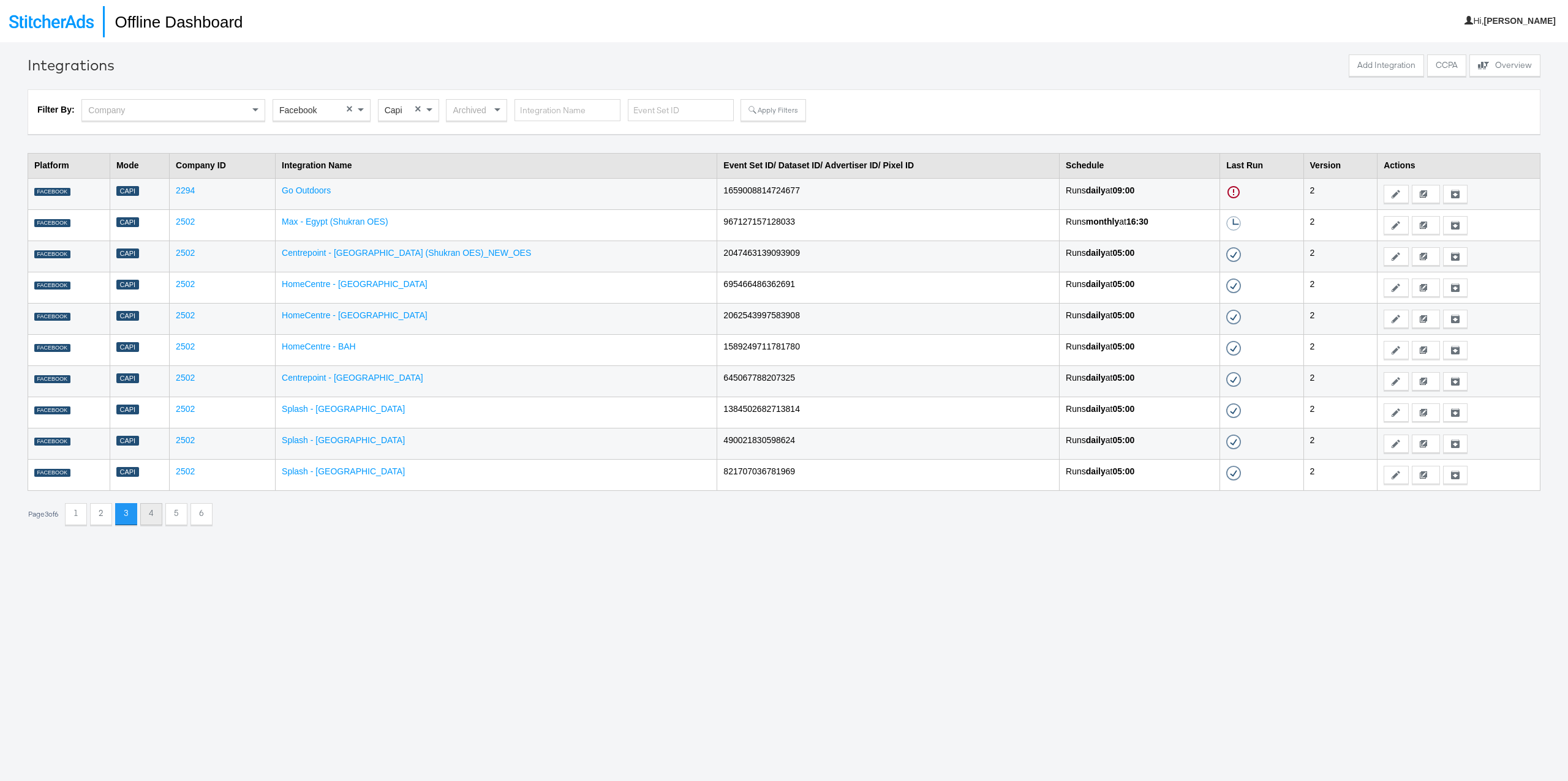
click at [159, 520] on button "4" at bounding box center [151, 514] width 22 height 22
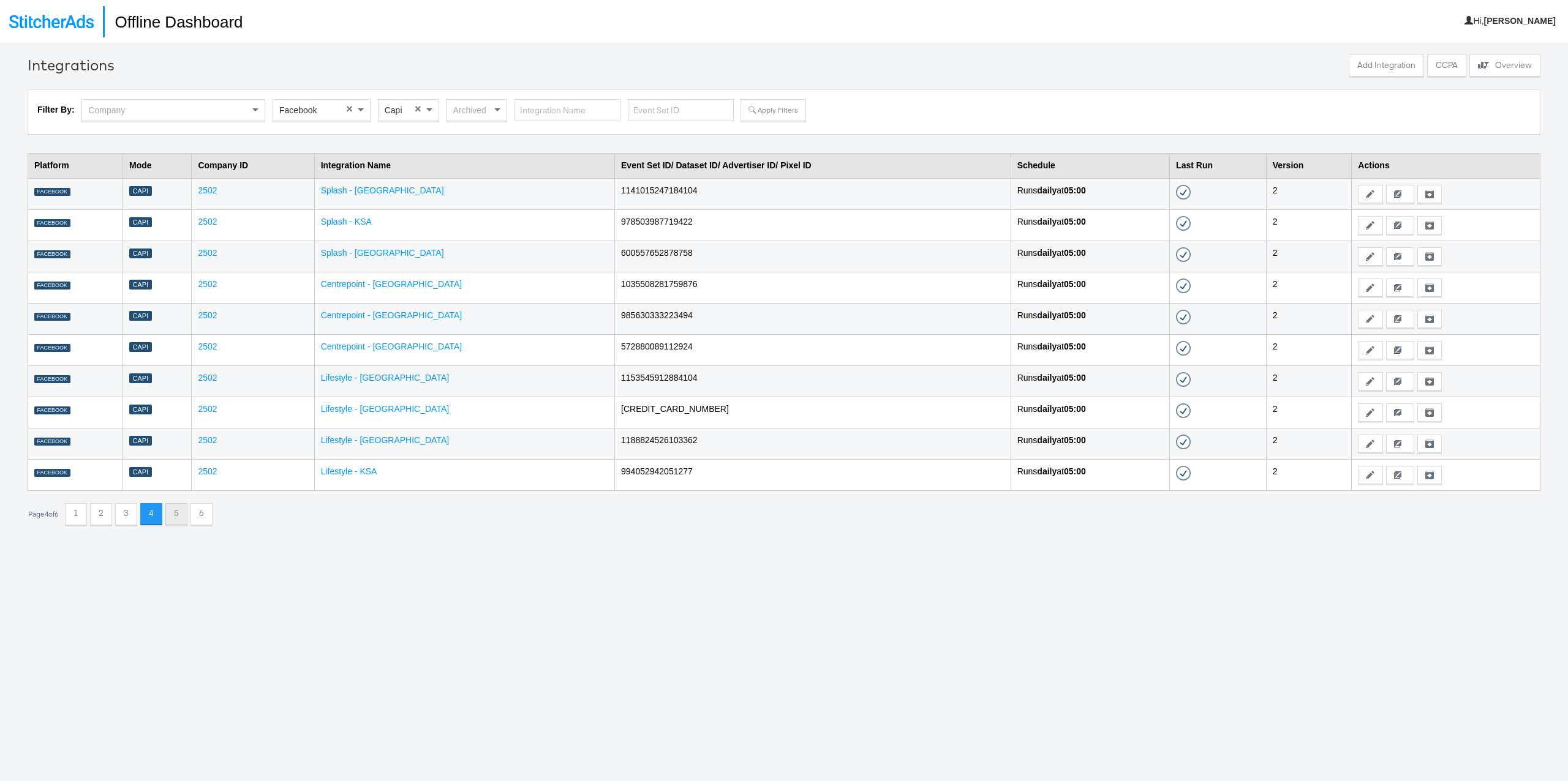
click at [182, 520] on button "5" at bounding box center [176, 514] width 22 height 22
click at [208, 519] on button "6" at bounding box center [202, 514] width 22 height 22
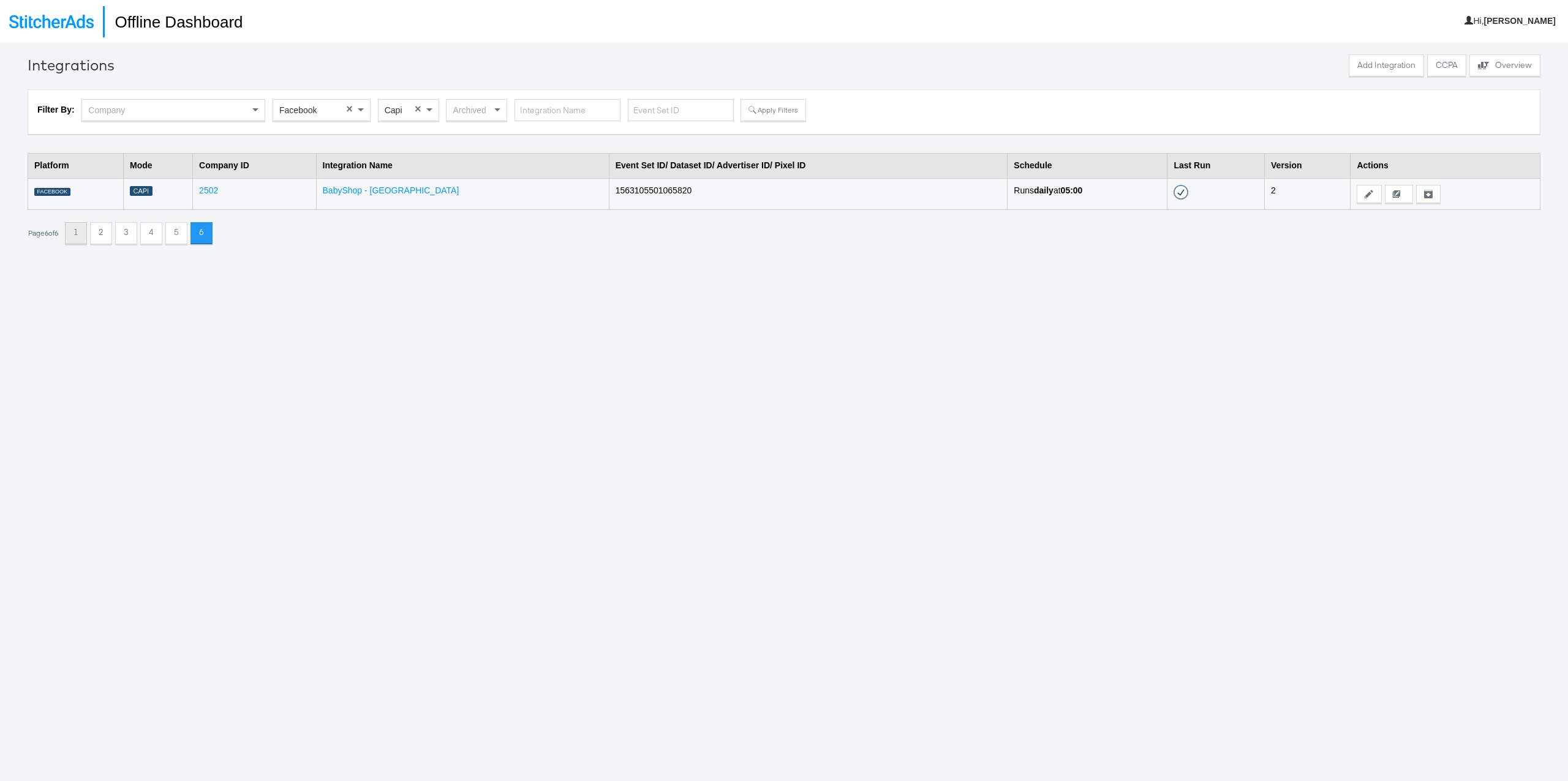
click at [79, 234] on button "1" at bounding box center [76, 233] width 22 height 22
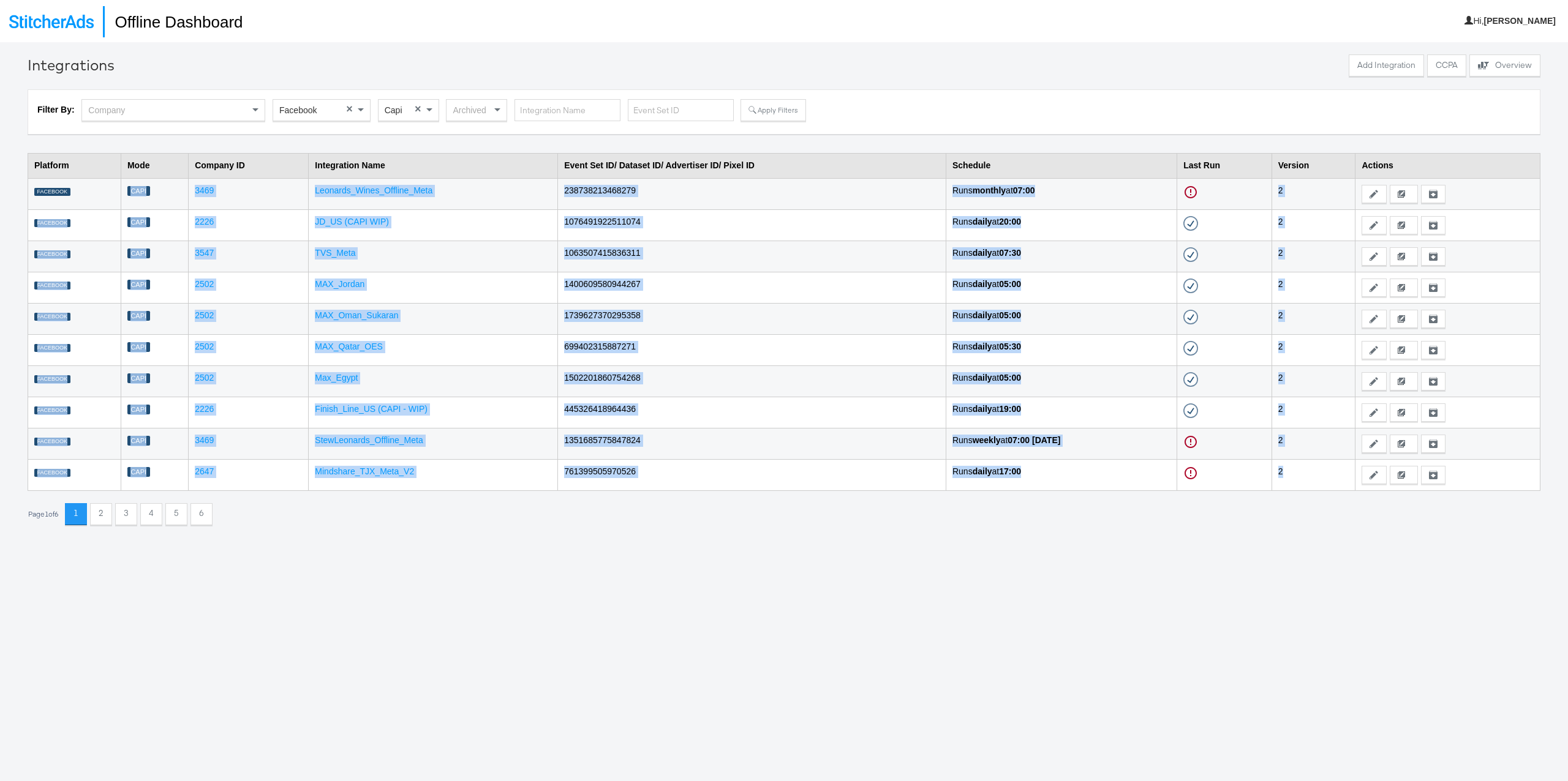
drag, startPoint x: 79, startPoint y: 190, endPoint x: 1349, endPoint y: 475, distance: 1301.6
click at [1349, 475] on tbody "FACEBOOK Capi 3469 [PERSON_NAME] 238738213468279 Runs monthly at 07:00 Failed -…" at bounding box center [784, 334] width 1512 height 312
copy tbody "Capi 3469 [PERSON_NAME] 238738213468279 Runs monthly at 07:00 Failed - [DATE] 0…"
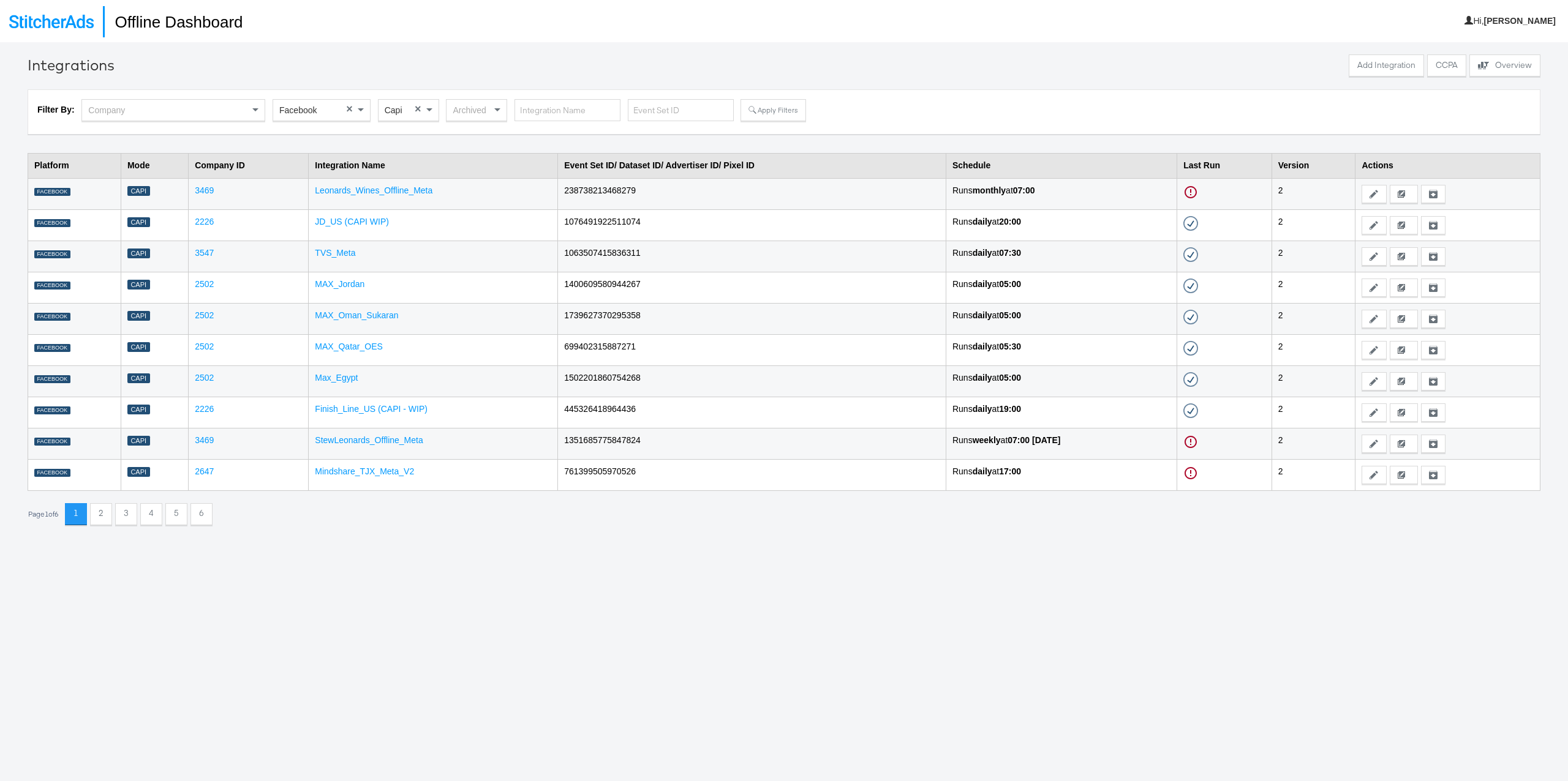
click at [446, 571] on div "Integrations Add Integration CCPA Explore activity on the offline processors Ov…" at bounding box center [784, 433] width 1568 height 781
drag, startPoint x: 443, startPoint y: 189, endPoint x: 300, endPoint y: 191, distance: 143.0
click at [309, 191] on td "Leonards_Wines_Offline_Meta" at bounding box center [433, 193] width 249 height 31
copy link "Leonards_Wines_Offline_Meta"
click at [438, 229] on td "JD_US (CAPI WIP)" at bounding box center [433, 224] width 249 height 31
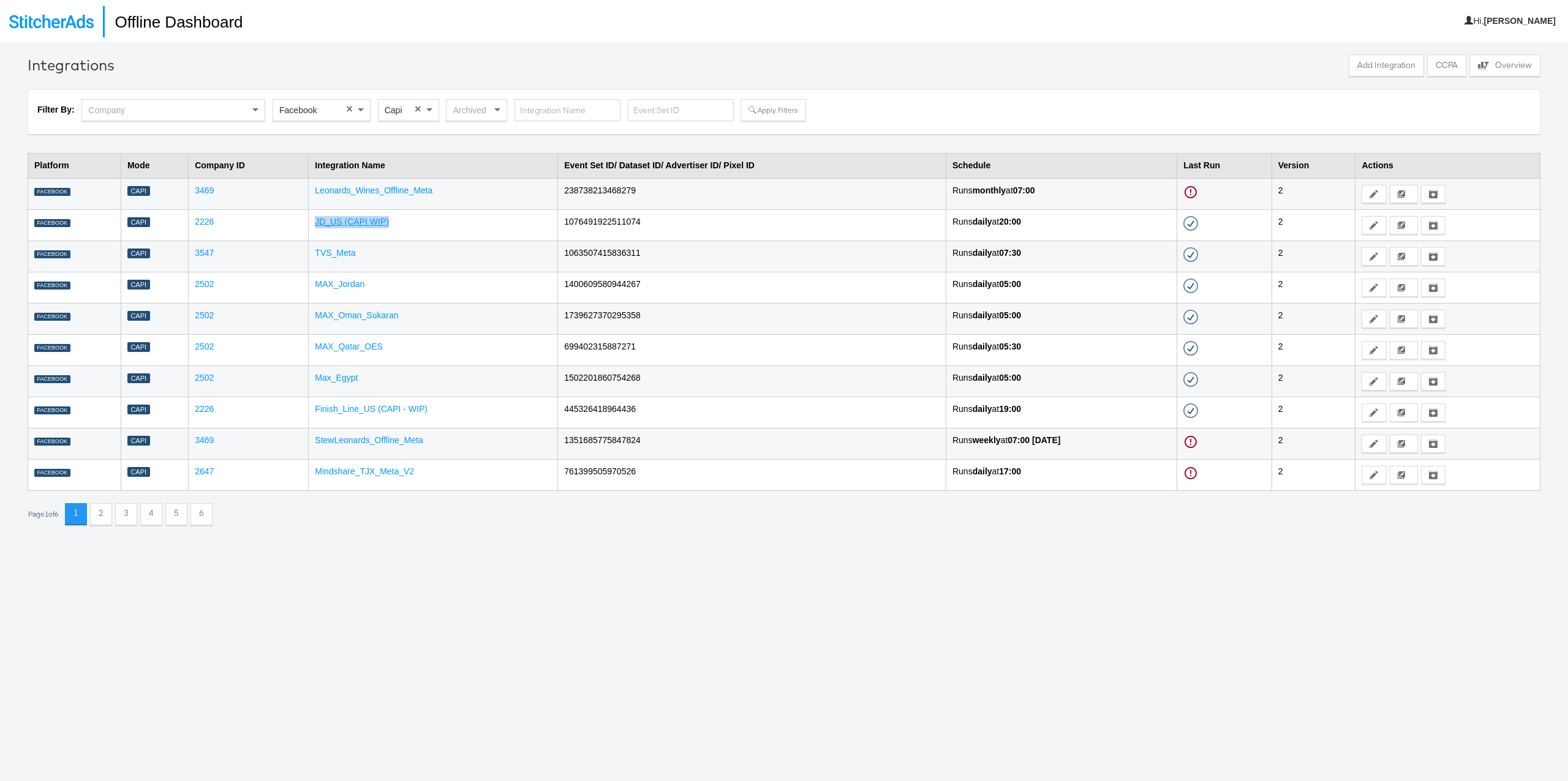
drag, startPoint x: 414, startPoint y: 224, endPoint x: 303, endPoint y: 222, distance: 111.0
click at [309, 222] on td "JD_US (CAPI WIP)" at bounding box center [433, 224] width 249 height 31
copy link "JD_US (CAPI WIP)"
click at [437, 562] on div "Integrations Add Integration CCPA Explore activity on the offline processors Ov…" at bounding box center [784, 433] width 1568 height 781
drag, startPoint x: 416, startPoint y: 443, endPoint x: 302, endPoint y: 439, distance: 114.1
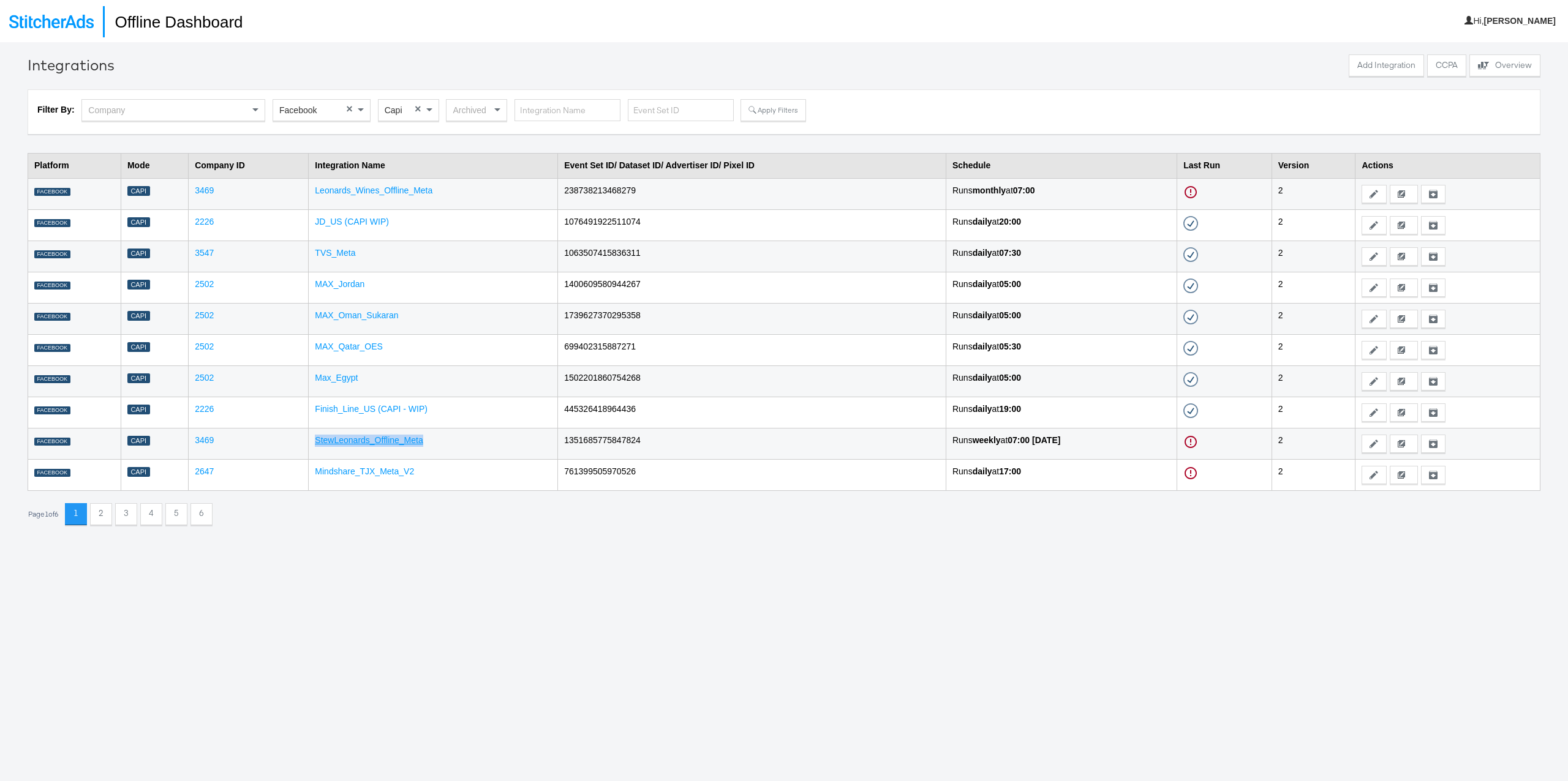
click at [309, 439] on td "StewLeonards_Offline_Meta" at bounding box center [433, 443] width 249 height 31
copy link "StewLeonards_Offline_Meta"
drag, startPoint x: 432, startPoint y: 414, endPoint x: 300, endPoint y: 414, distance: 132.0
click at [309, 414] on td "Finish_Line_US (CAPI - WIP)" at bounding box center [433, 412] width 249 height 31
copy link "Finish_Line_US (CAPI - WIP)"
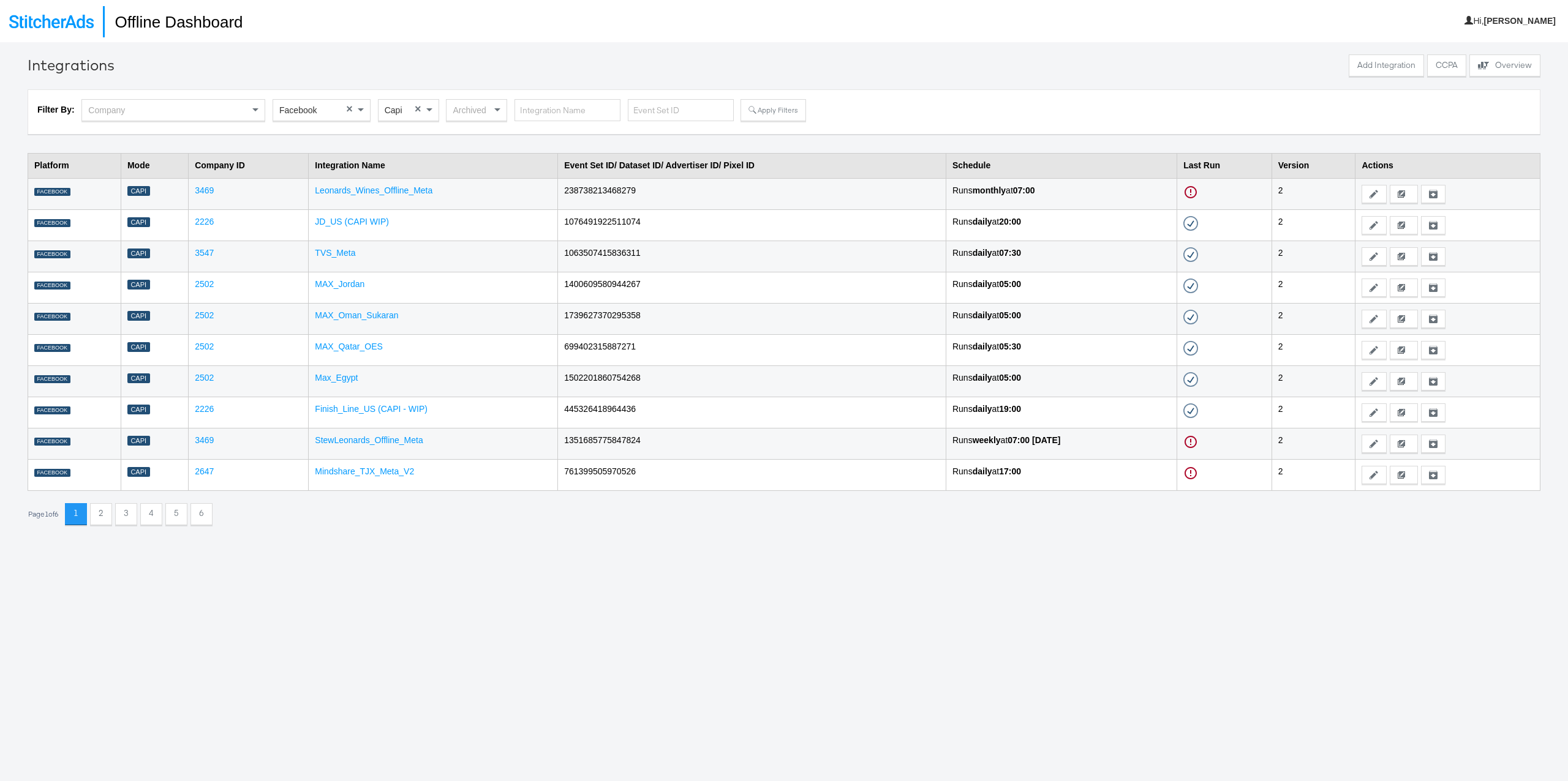
click at [457, 584] on div "Integrations Add Integration CCPA Explore activity on the offline processors Ov…" at bounding box center [784, 433] width 1568 height 781
click at [361, 412] on link "Finish_Line_US (CAPI - WIP)" at bounding box center [371, 409] width 113 height 10
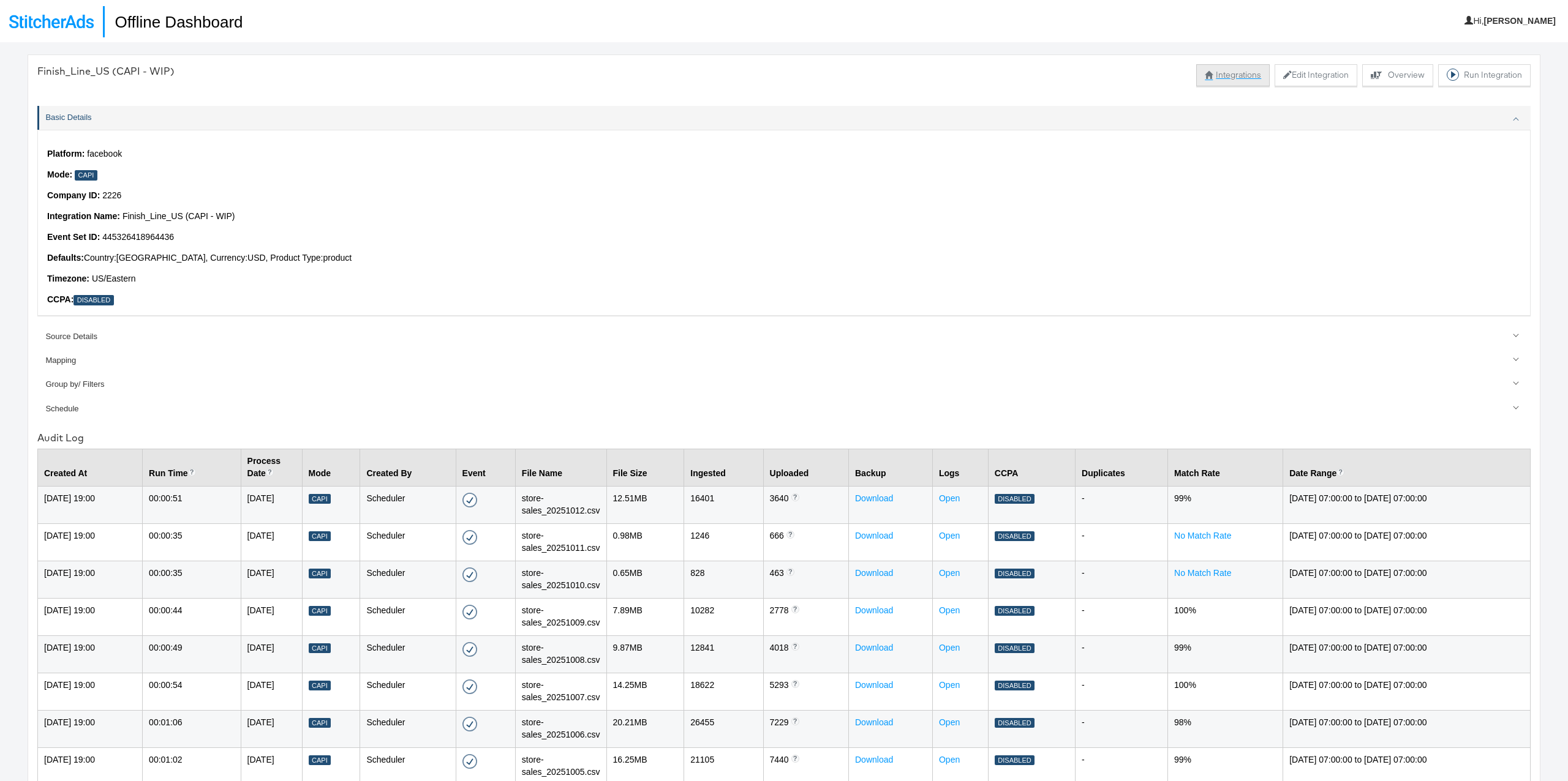
click at [1236, 78] on button "Integrations" at bounding box center [1233, 75] width 73 height 22
click at [1395, 77] on button "Explore activity for this offline processor Overview" at bounding box center [1398, 74] width 71 height 22
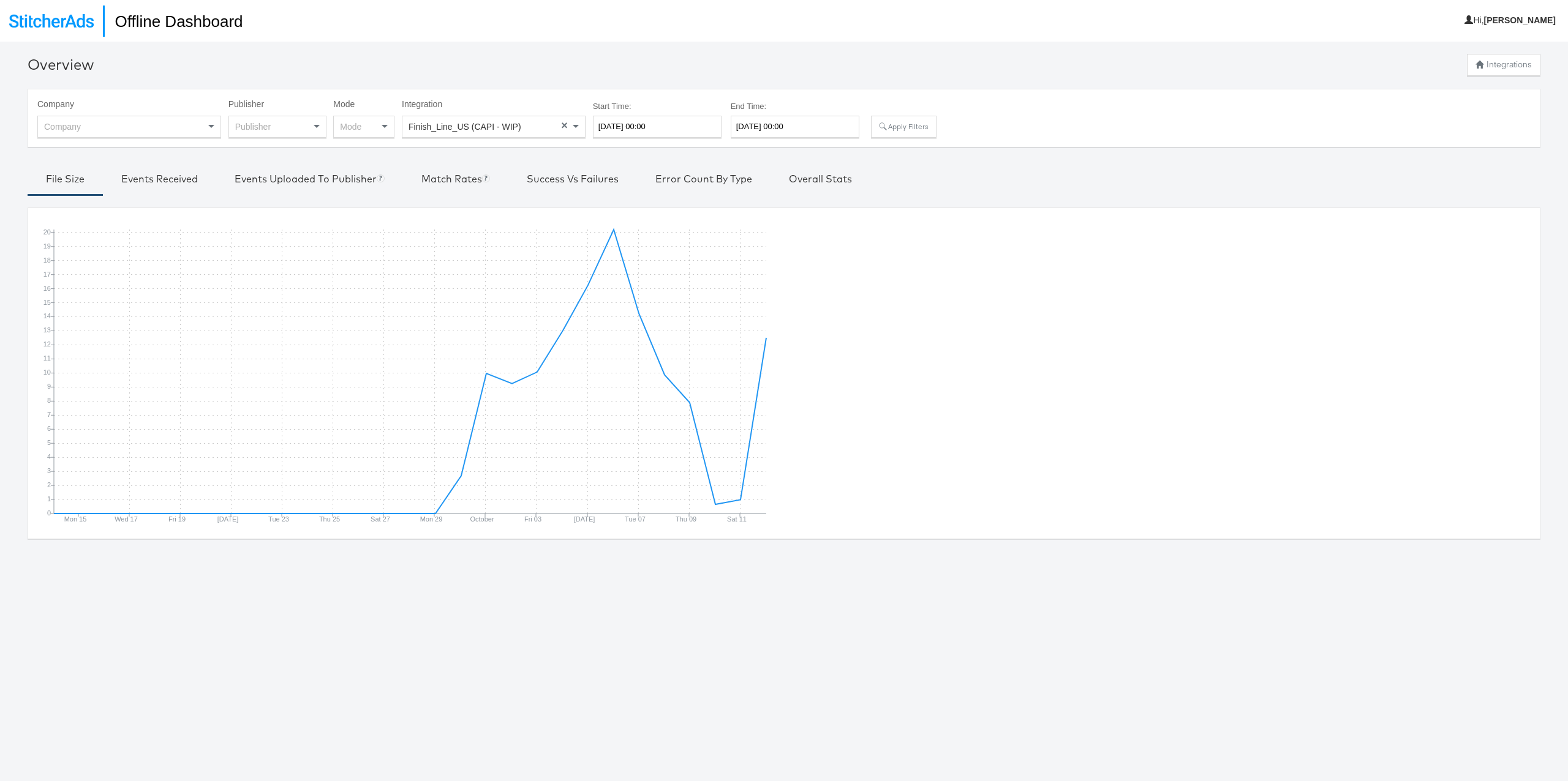
scroll to position [9, 0]
